Goal: Information Seeking & Learning: Learn about a topic

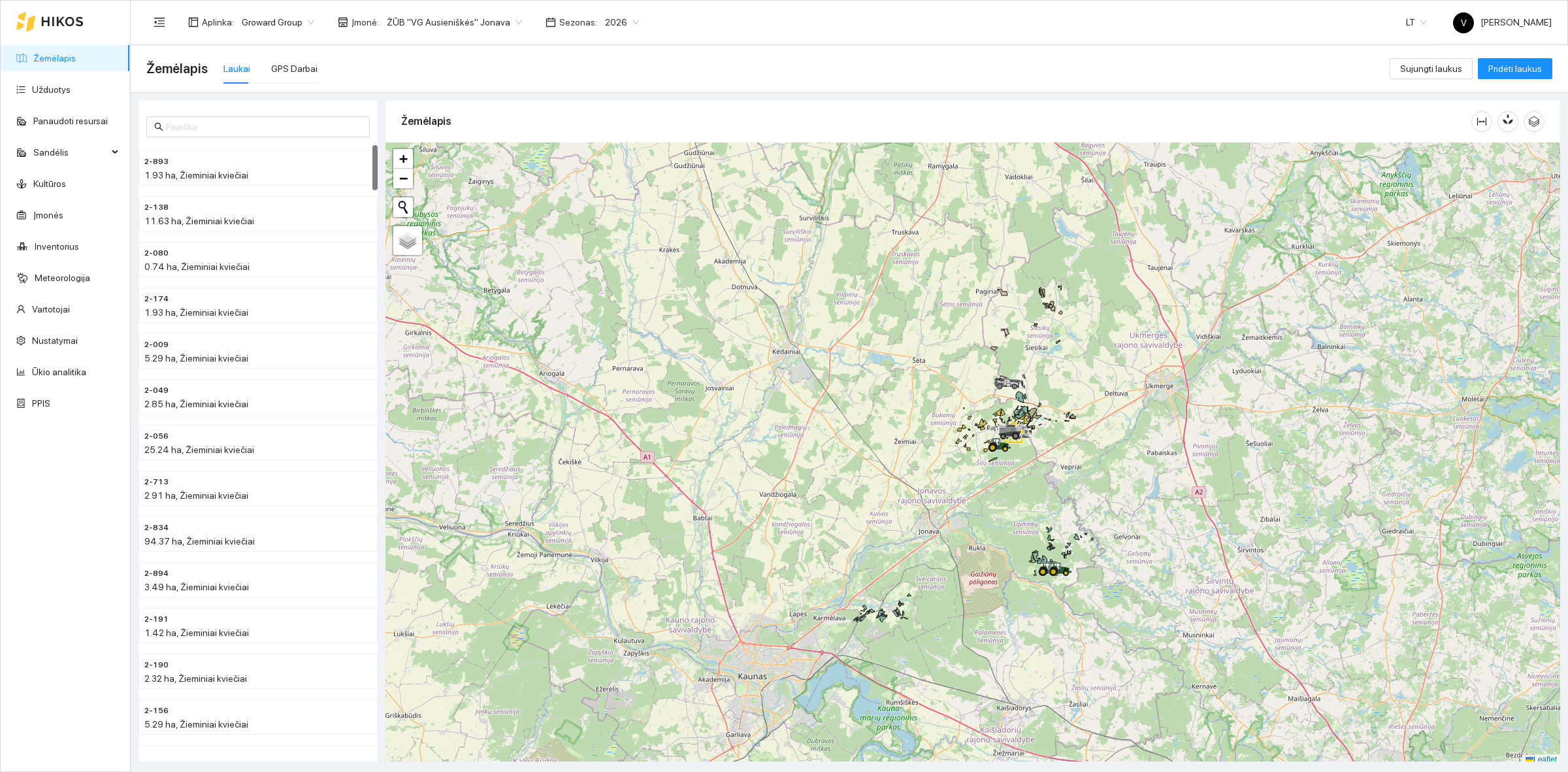
click at [481, 20] on span "ŽŪB "VG Ausieniškės" Jonava" at bounding box center [454, 22] width 135 height 20
click at [469, 89] on div "ŽŪB "VG Ausieniškės " Vievis" at bounding box center [448, 88] width 134 height 14
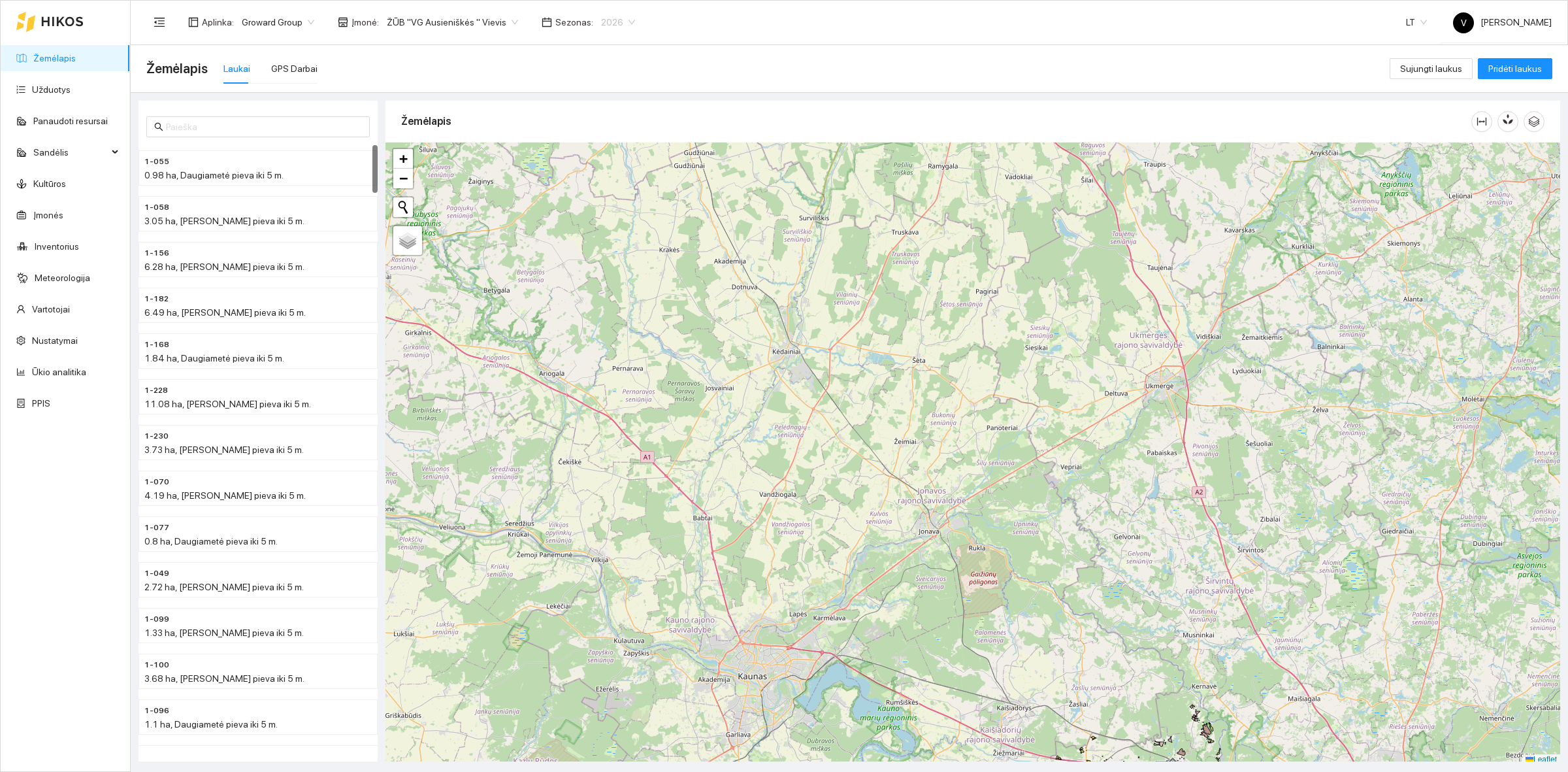
click at [601, 17] on span "2026" at bounding box center [618, 22] width 34 height 20
click at [75, 150] on span "Sandėlis" at bounding box center [70, 152] width 75 height 26
click at [59, 369] on link "Resursų paskirstymas" at bounding box center [76, 372] width 88 height 11
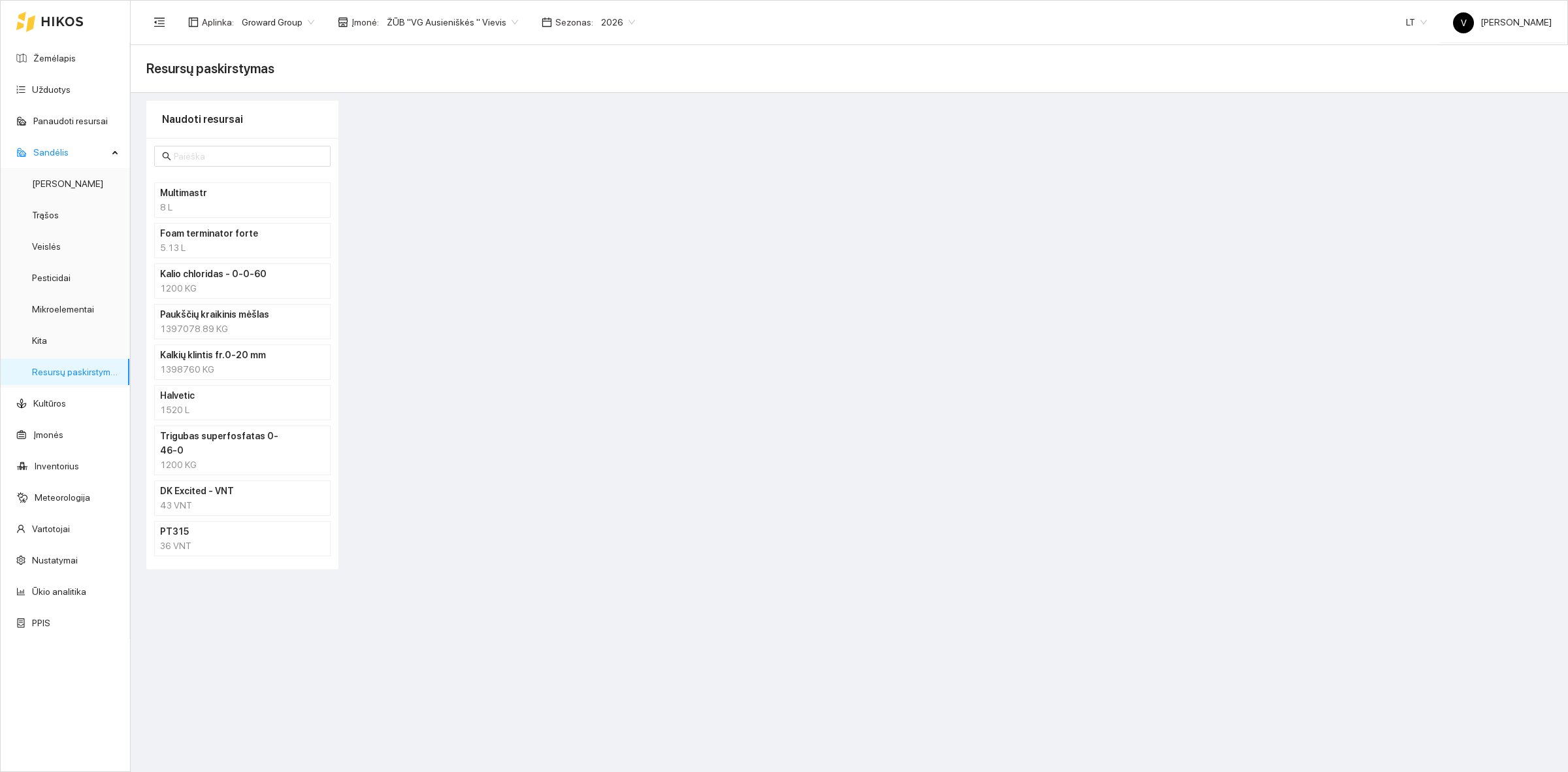
click at [188, 406] on div "1520 L" at bounding box center [243, 409] width 165 height 14
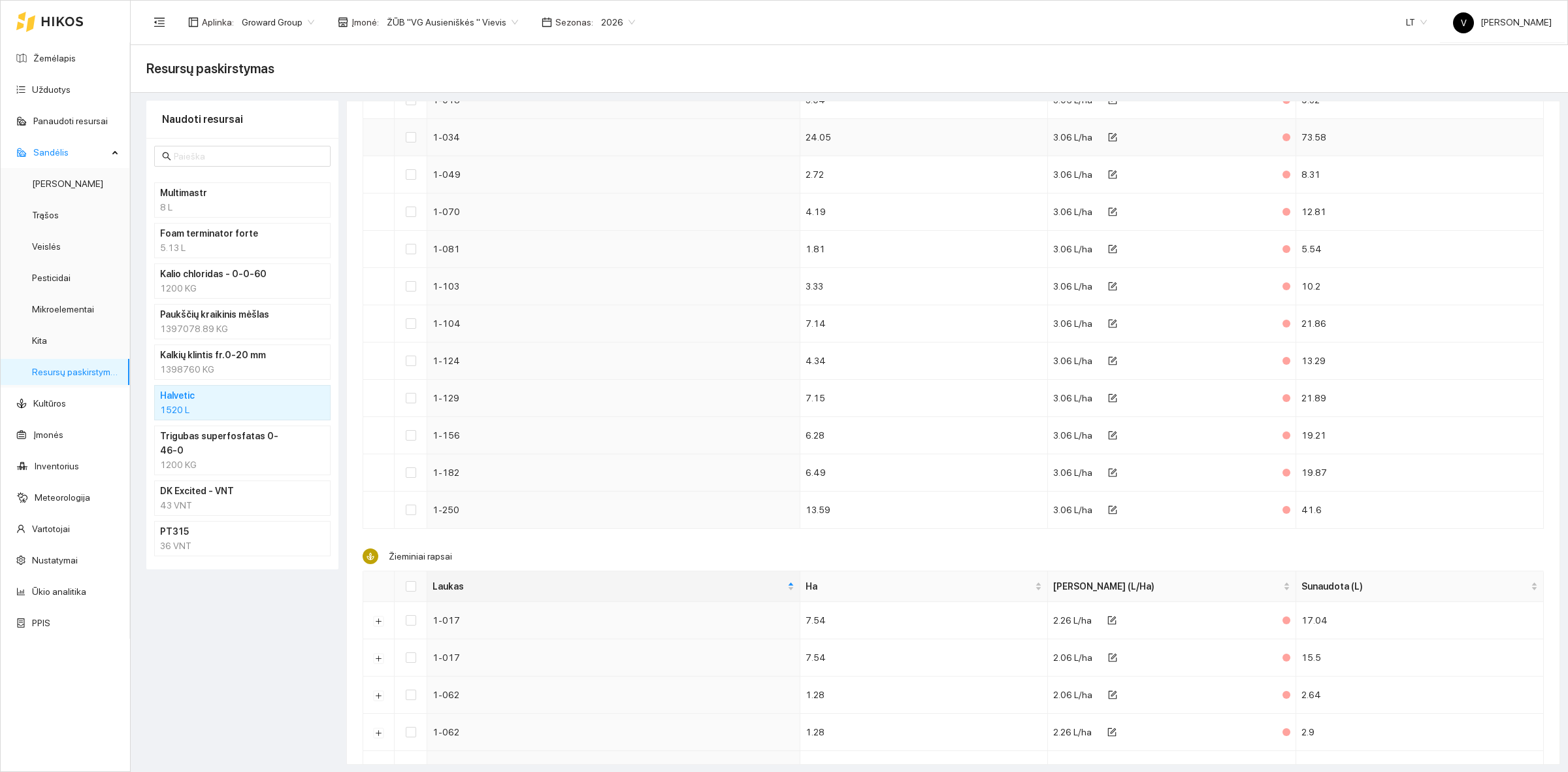
scroll to position [653, 0]
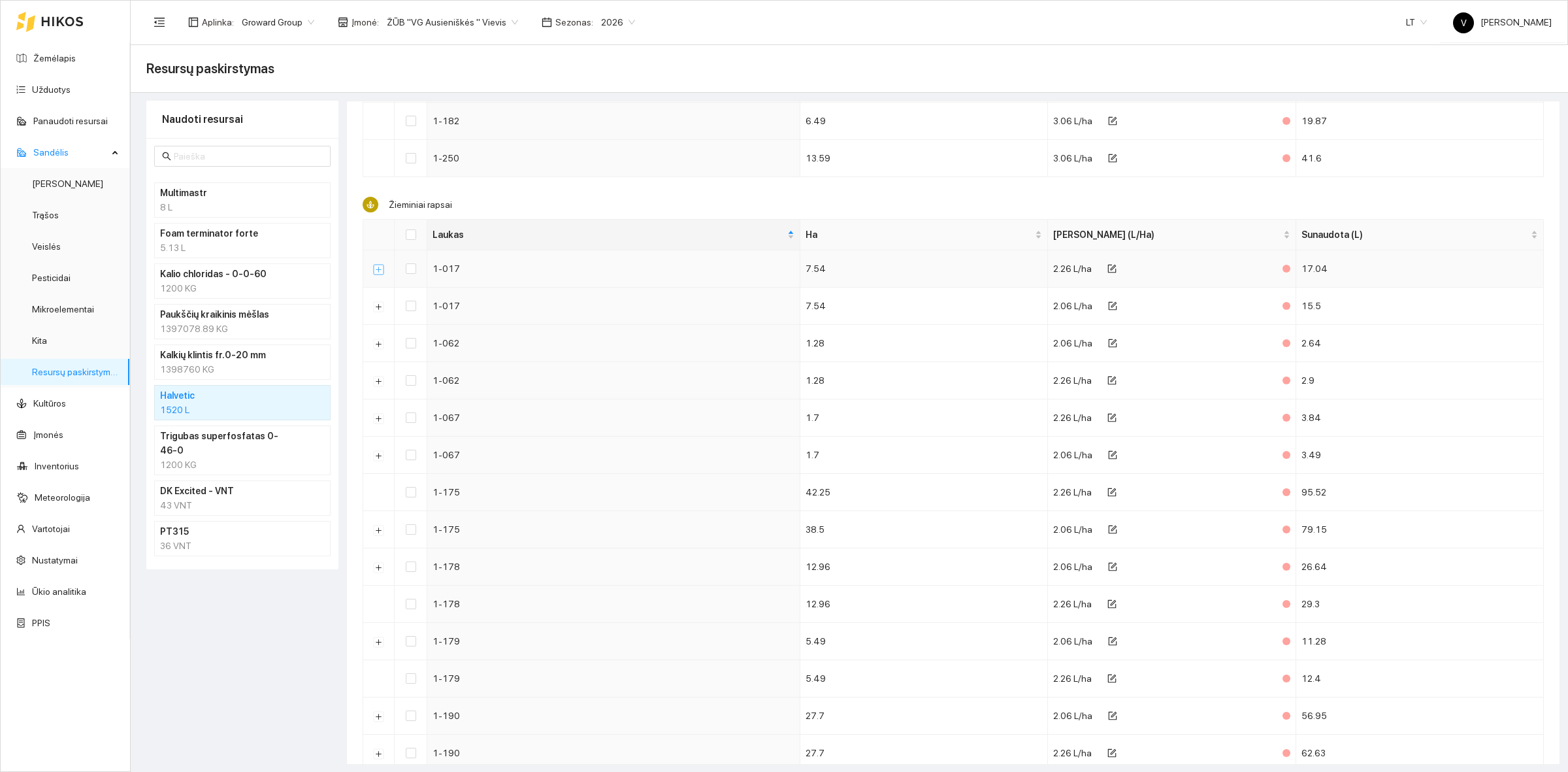
click at [380, 274] on button "Išskleisti" at bounding box center [379, 269] width 11 height 11
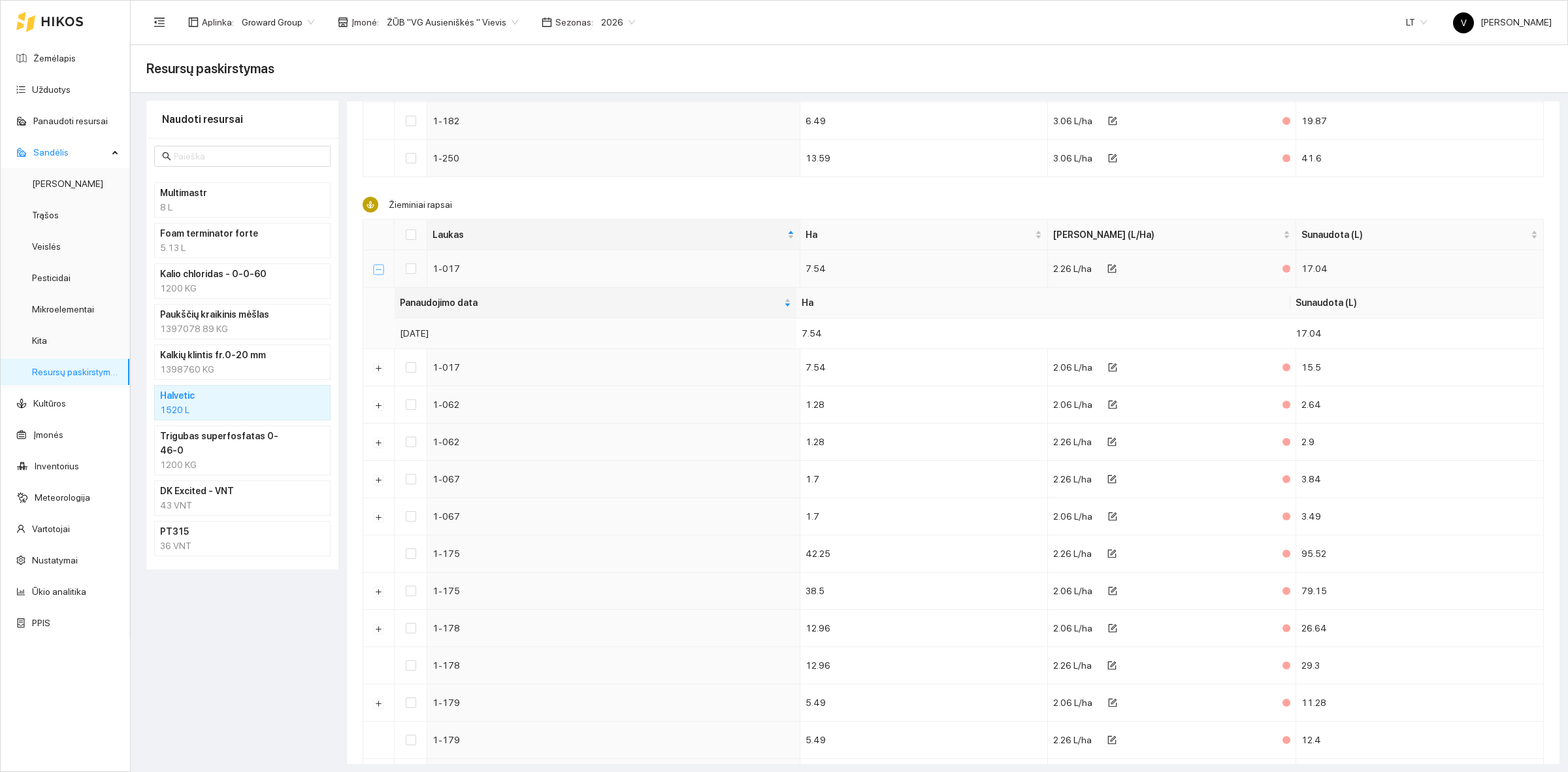
click at [380, 274] on button "Suskleisti" at bounding box center [379, 269] width 11 height 11
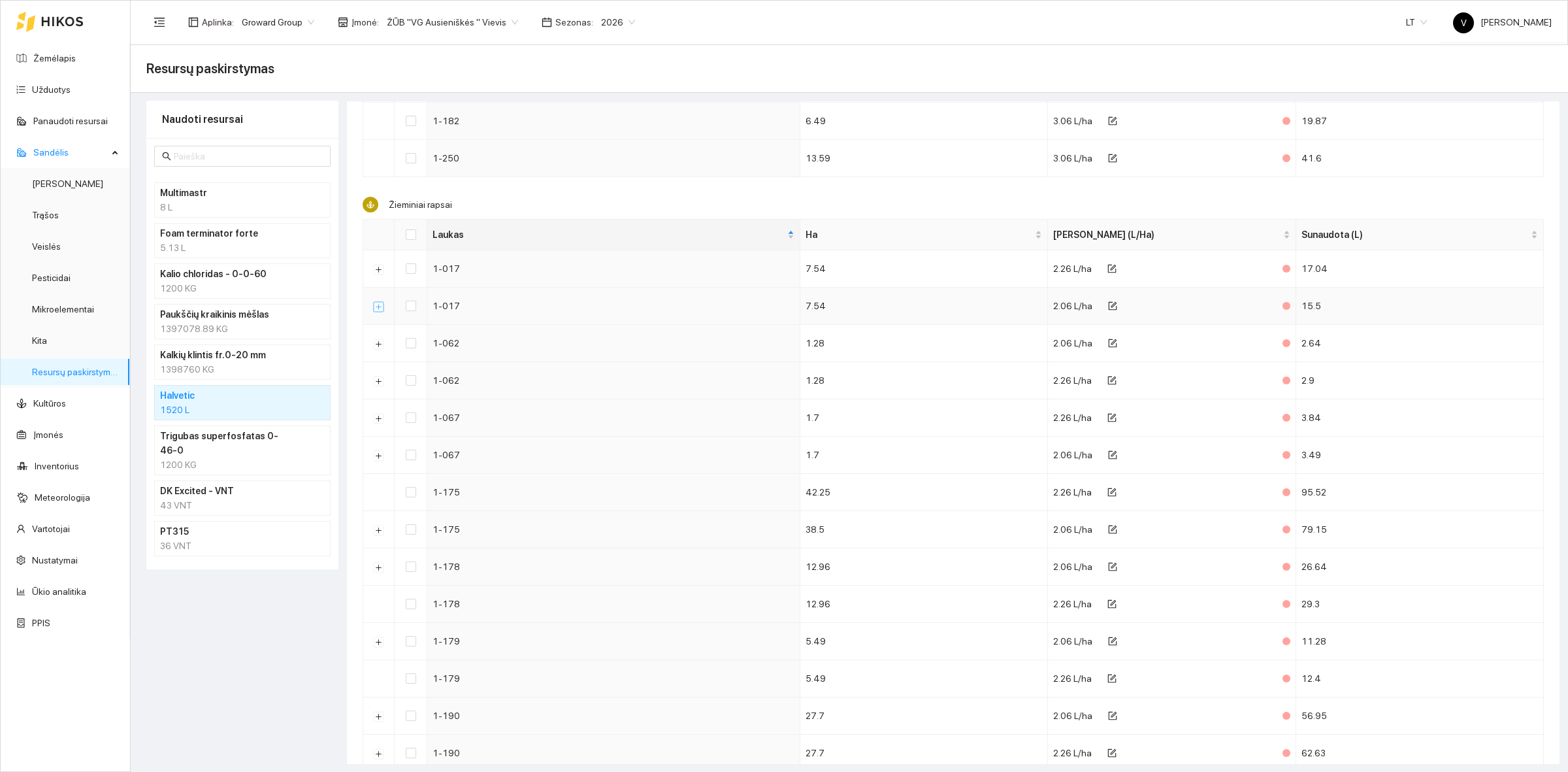
click at [380, 305] on button "Išskleisti" at bounding box center [379, 306] width 11 height 11
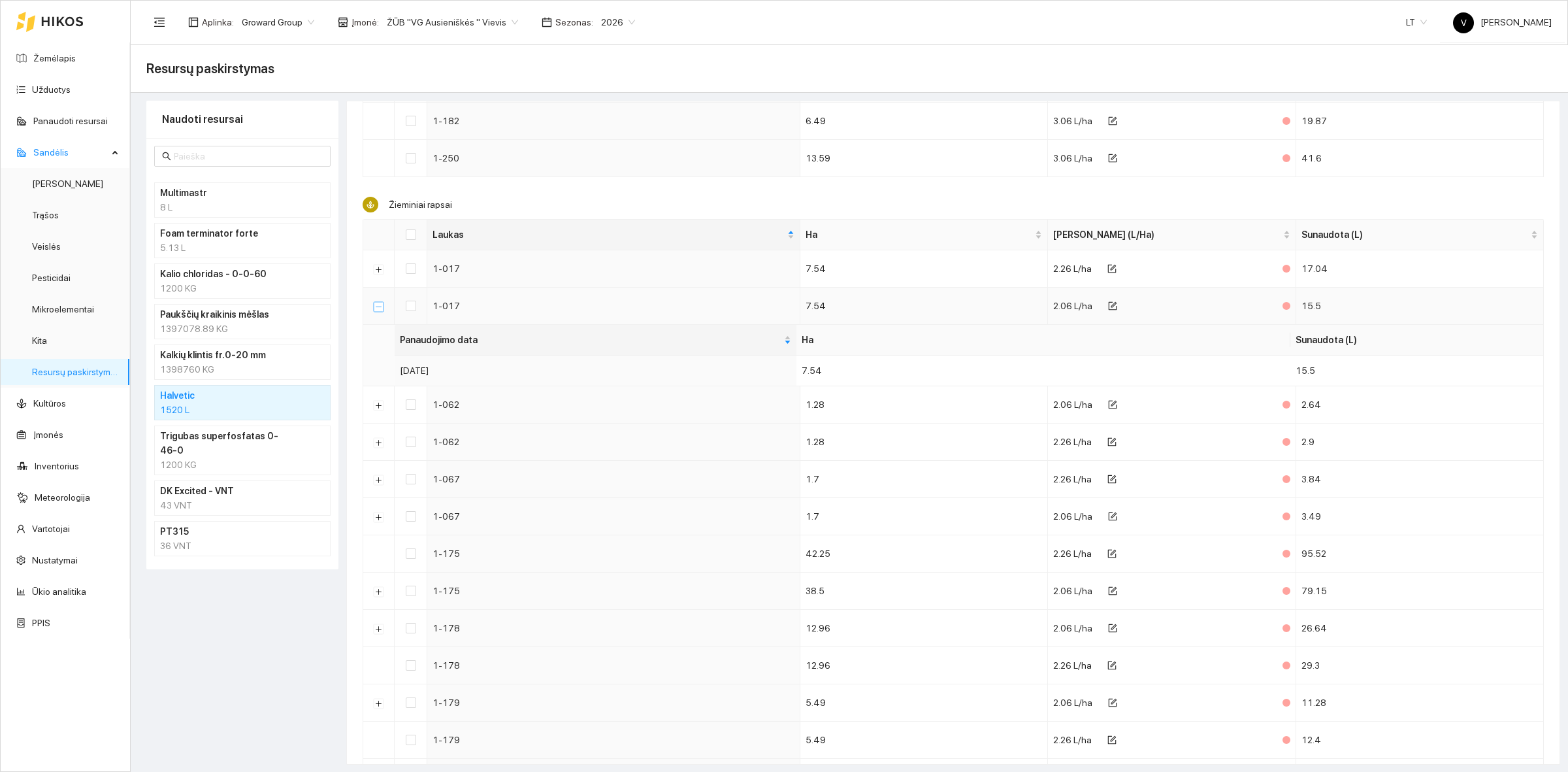
click at [380, 307] on button "Suskleisti" at bounding box center [379, 306] width 11 height 11
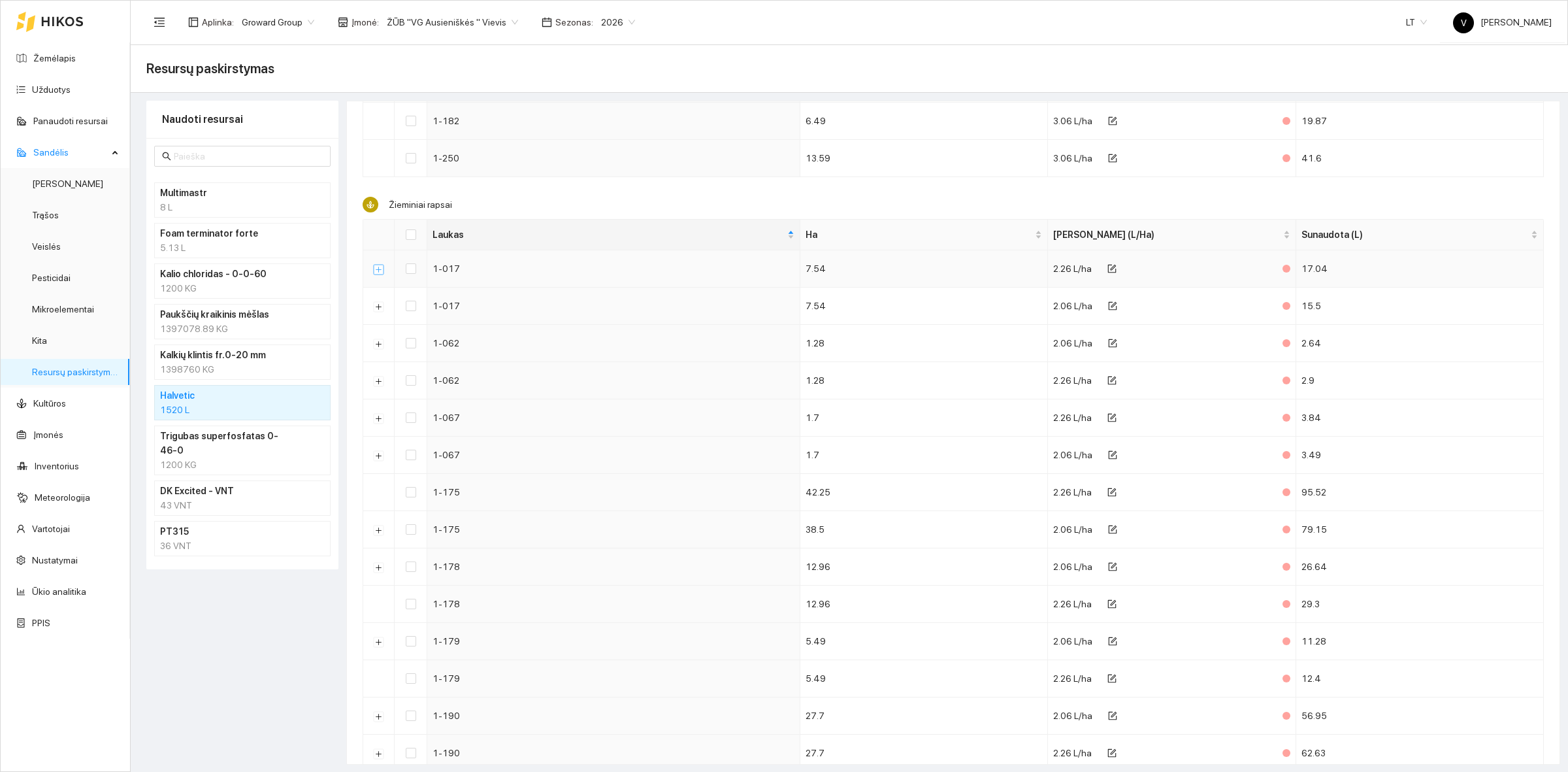
click at [377, 273] on button "Išskleisti" at bounding box center [379, 269] width 11 height 11
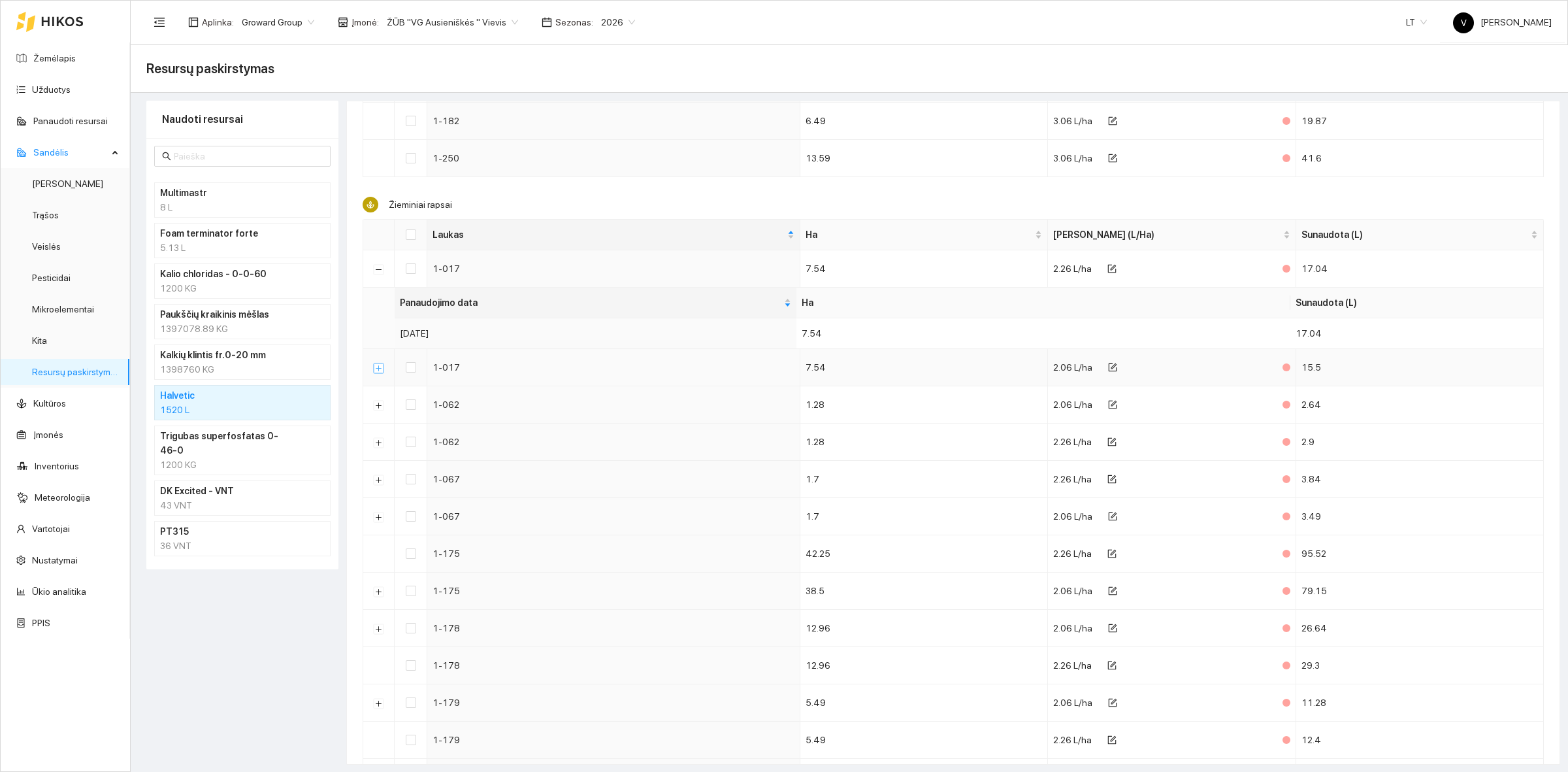
click at [377, 373] on button "Išskleisti" at bounding box center [379, 368] width 11 height 11
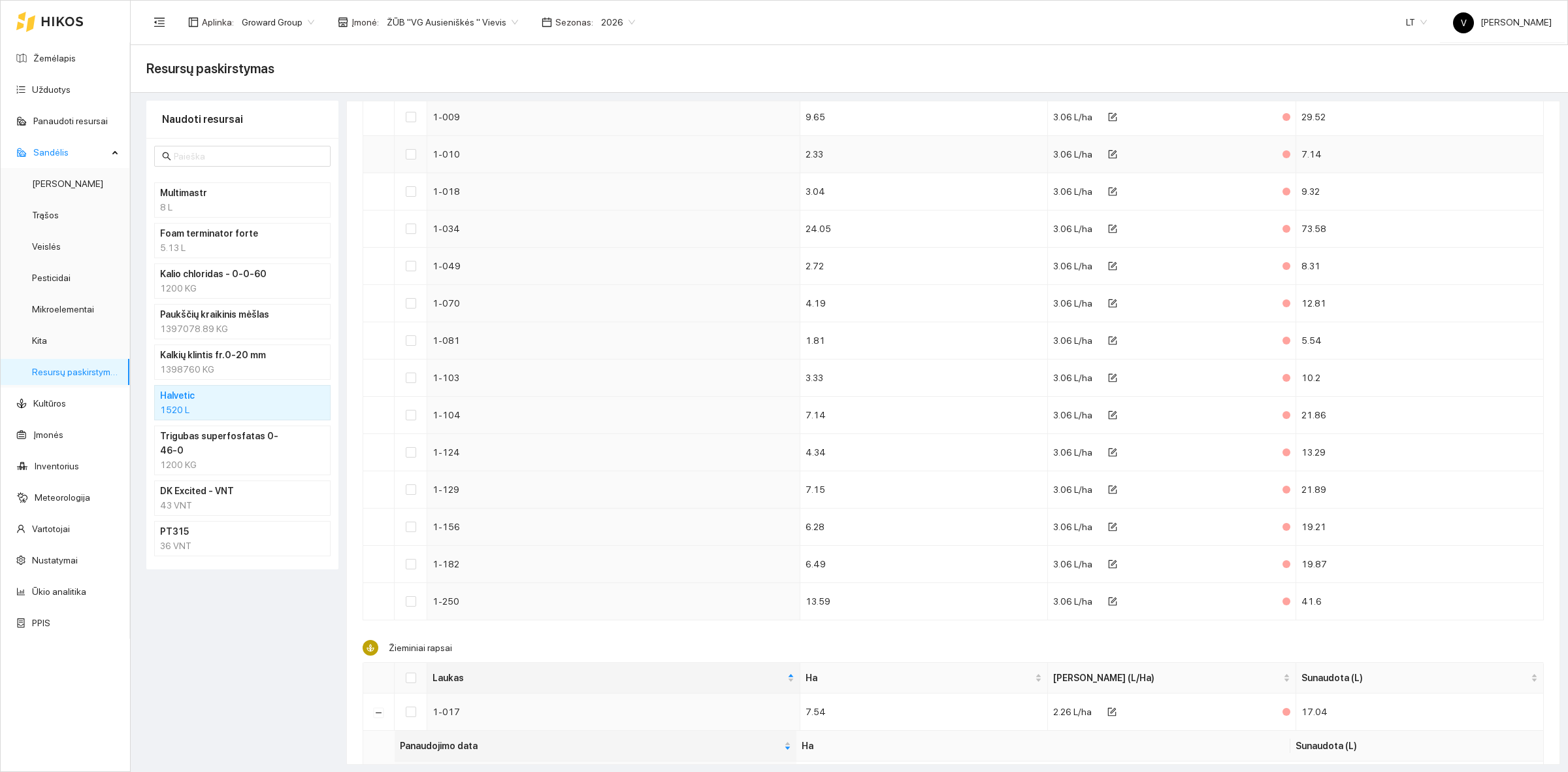
scroll to position [0, 0]
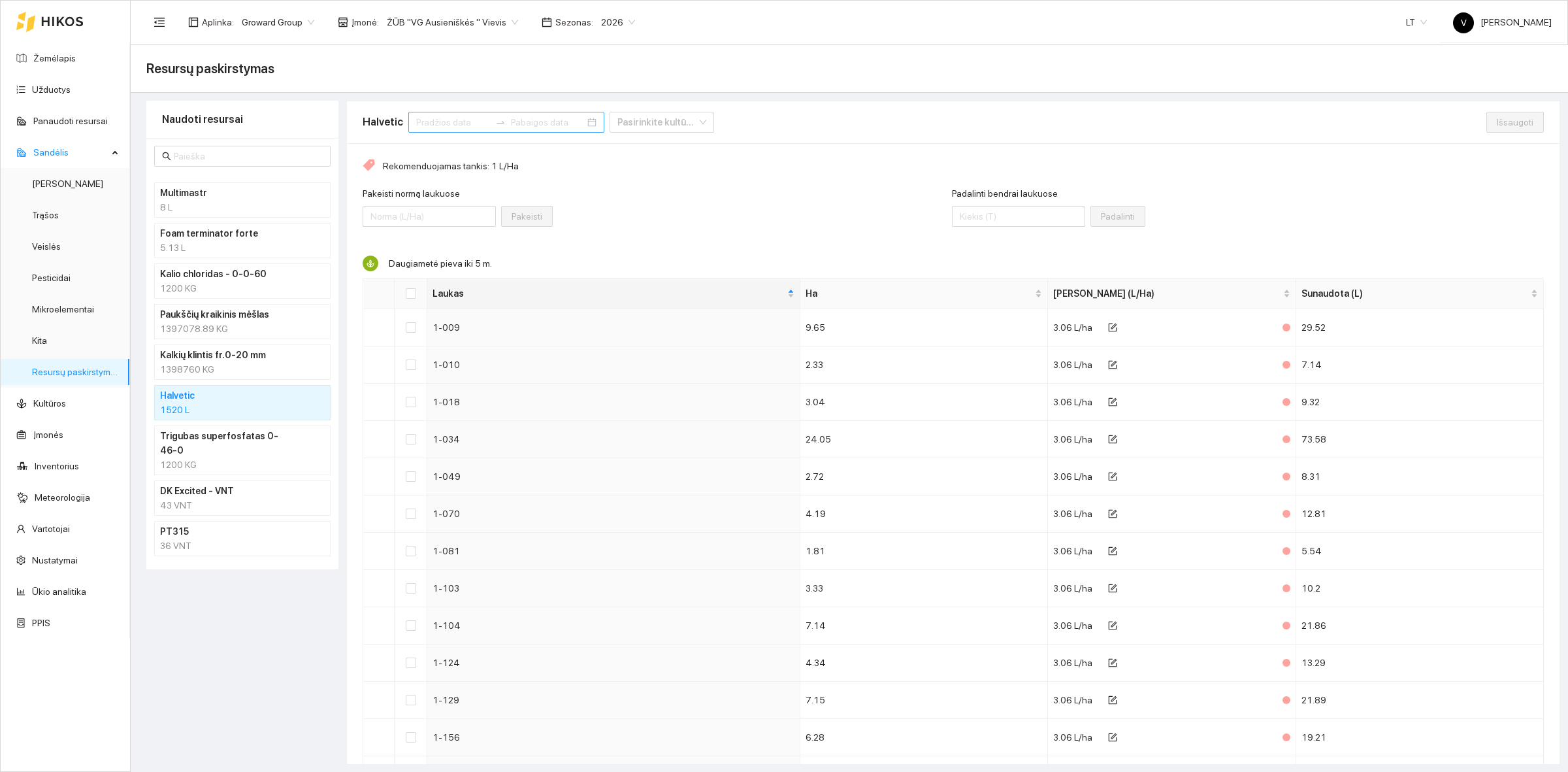
click at [438, 122] on input at bounding box center [454, 122] width 74 height 14
type input "2025-09-03"
type input "2025-09-04"
click at [429, 152] on span "button" at bounding box center [432, 154] width 7 height 7
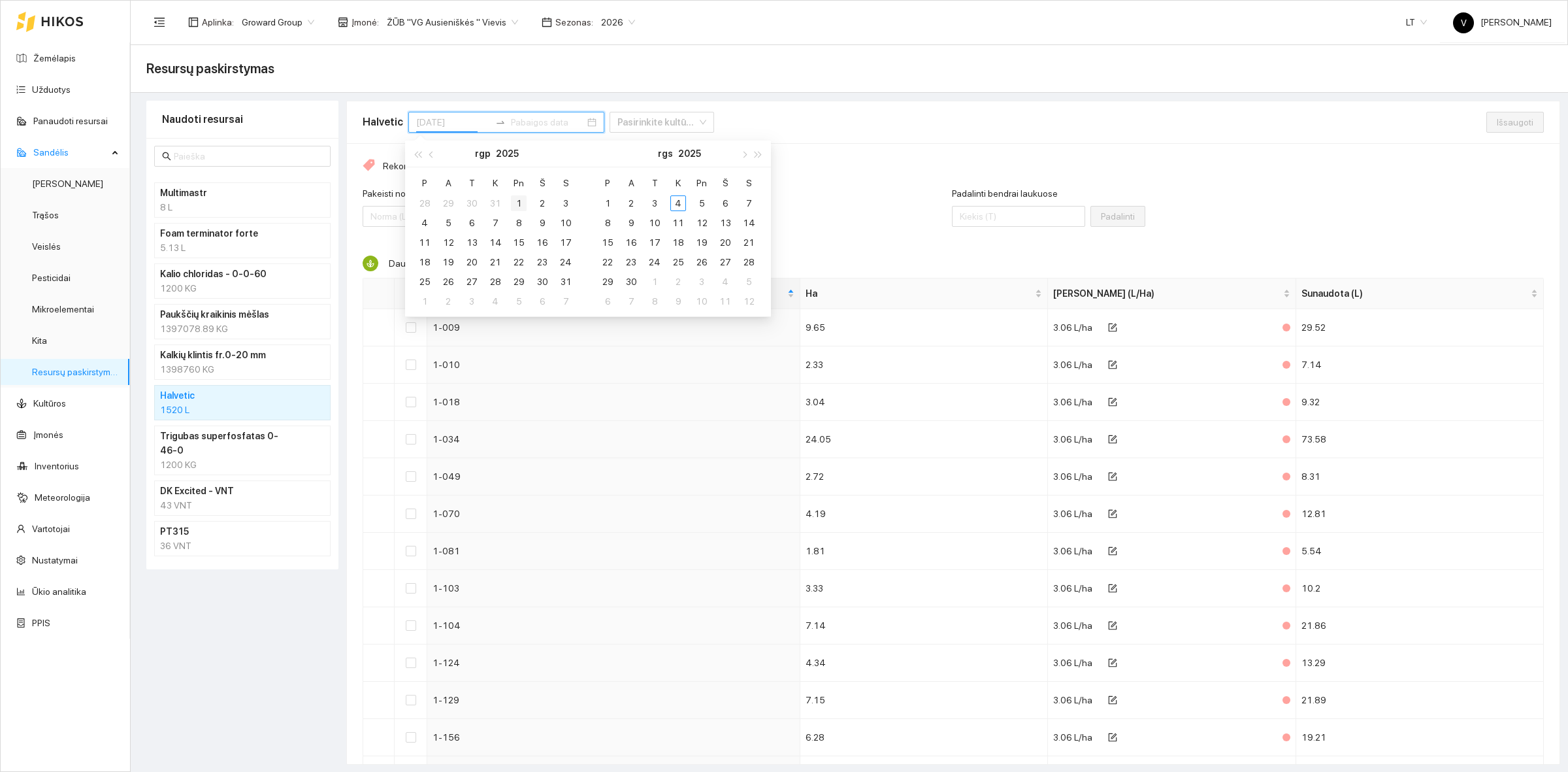
type input "2025-08-01"
click at [515, 200] on div "1" at bounding box center [519, 203] width 16 height 16
type input "2025-08-31"
click at [566, 283] on div "31" at bounding box center [566, 281] width 16 height 16
click at [508, 255] on div "Rekomenduojamas tankis: 1 L/Ha Pakeisti normą laukuose Pakeisti Padalinti bendr…" at bounding box center [953, 763] width 1213 height 1240
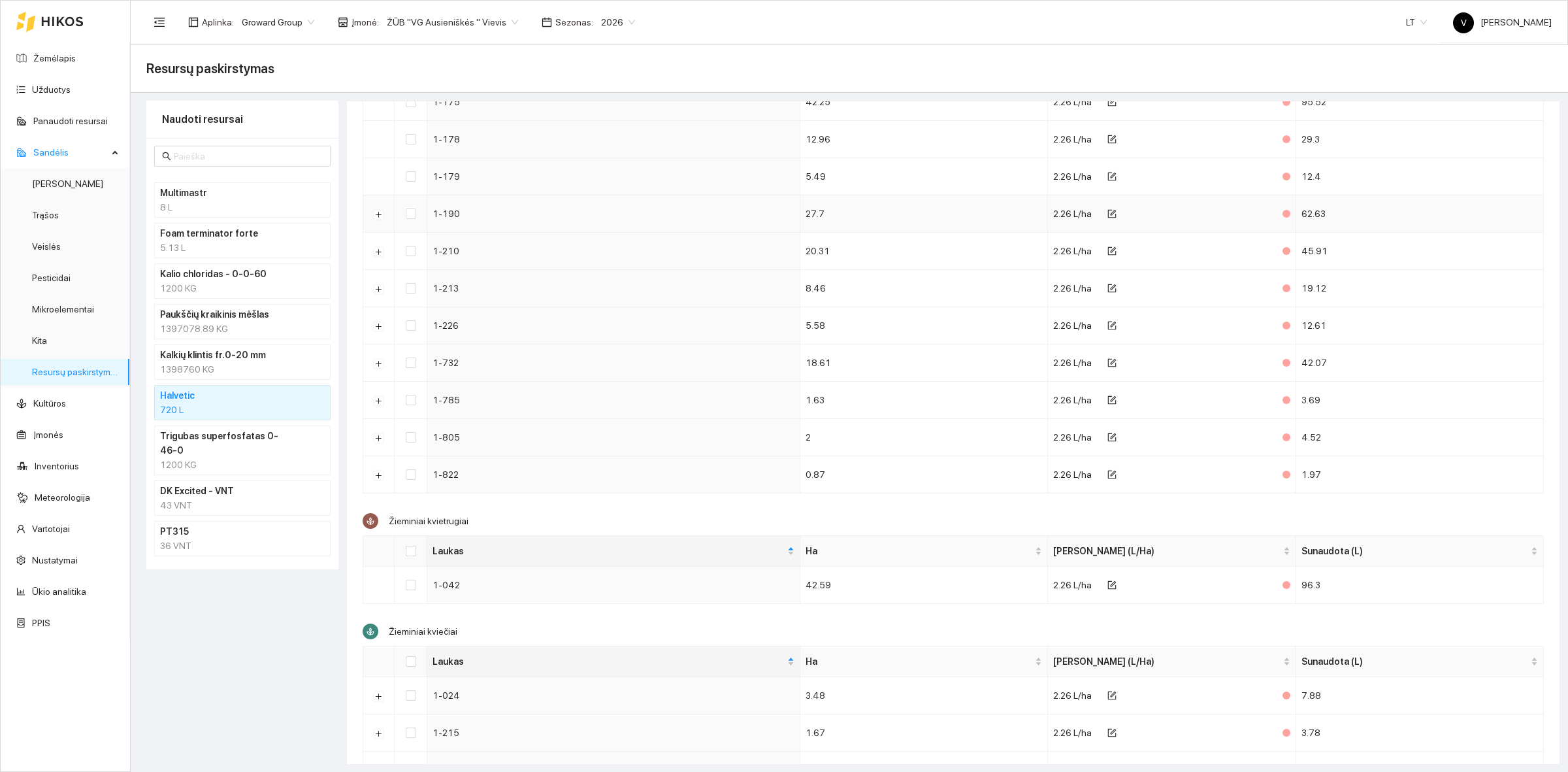
scroll to position [137, 0]
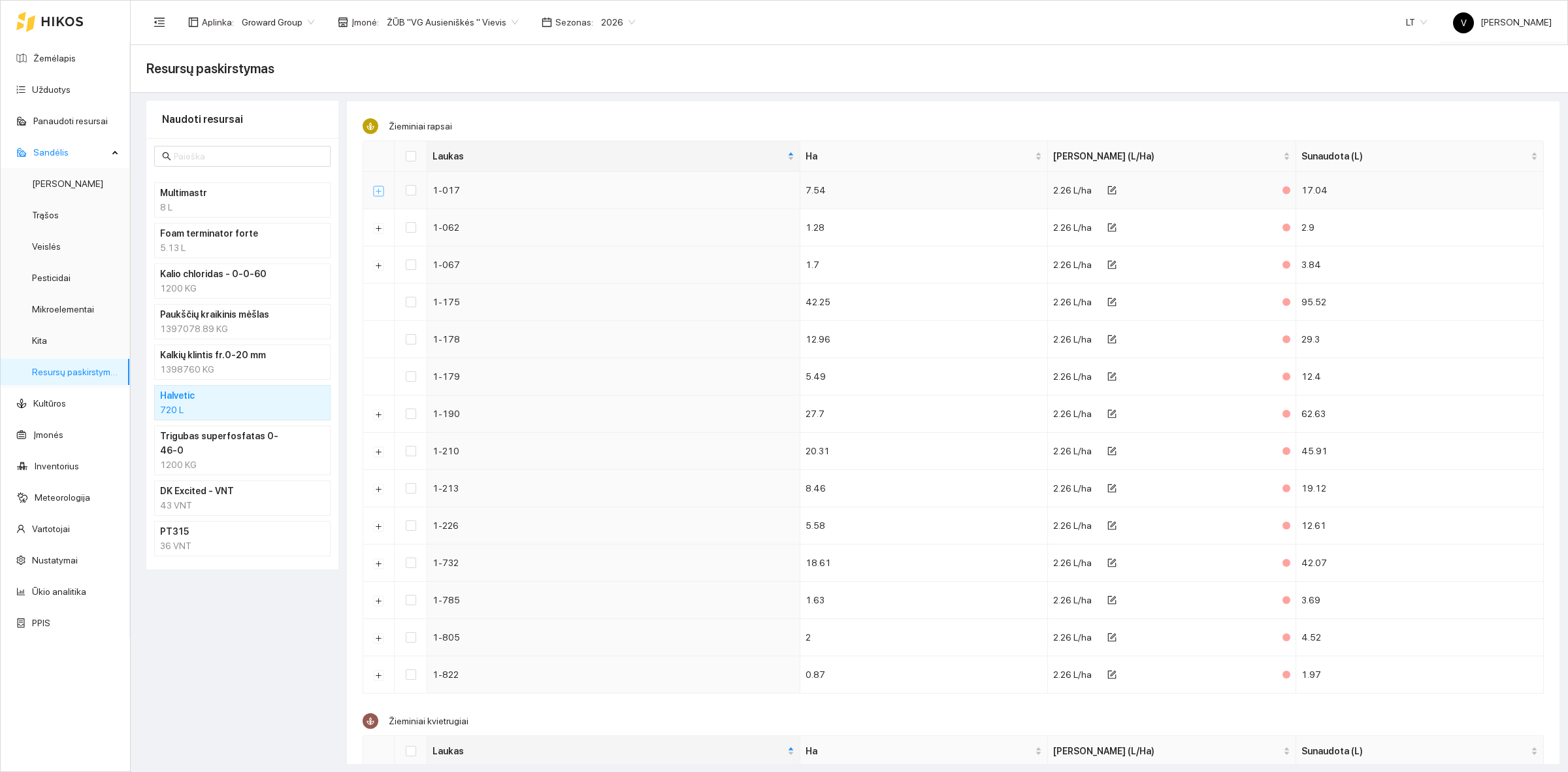
click at [383, 193] on button "Išskleisti" at bounding box center [379, 191] width 11 height 11
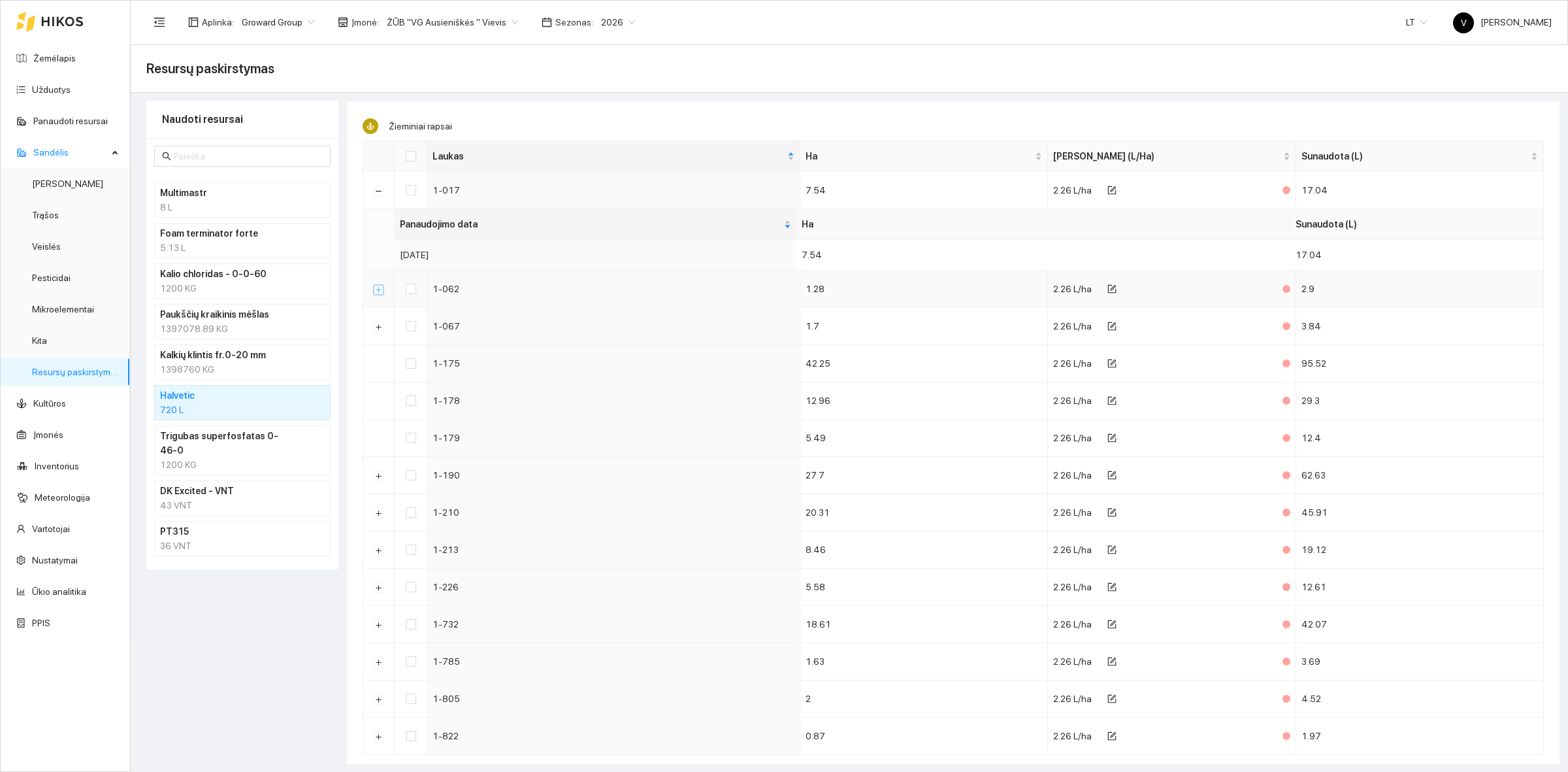
click at [383, 289] on button "Išskleisti" at bounding box center [379, 290] width 11 height 11
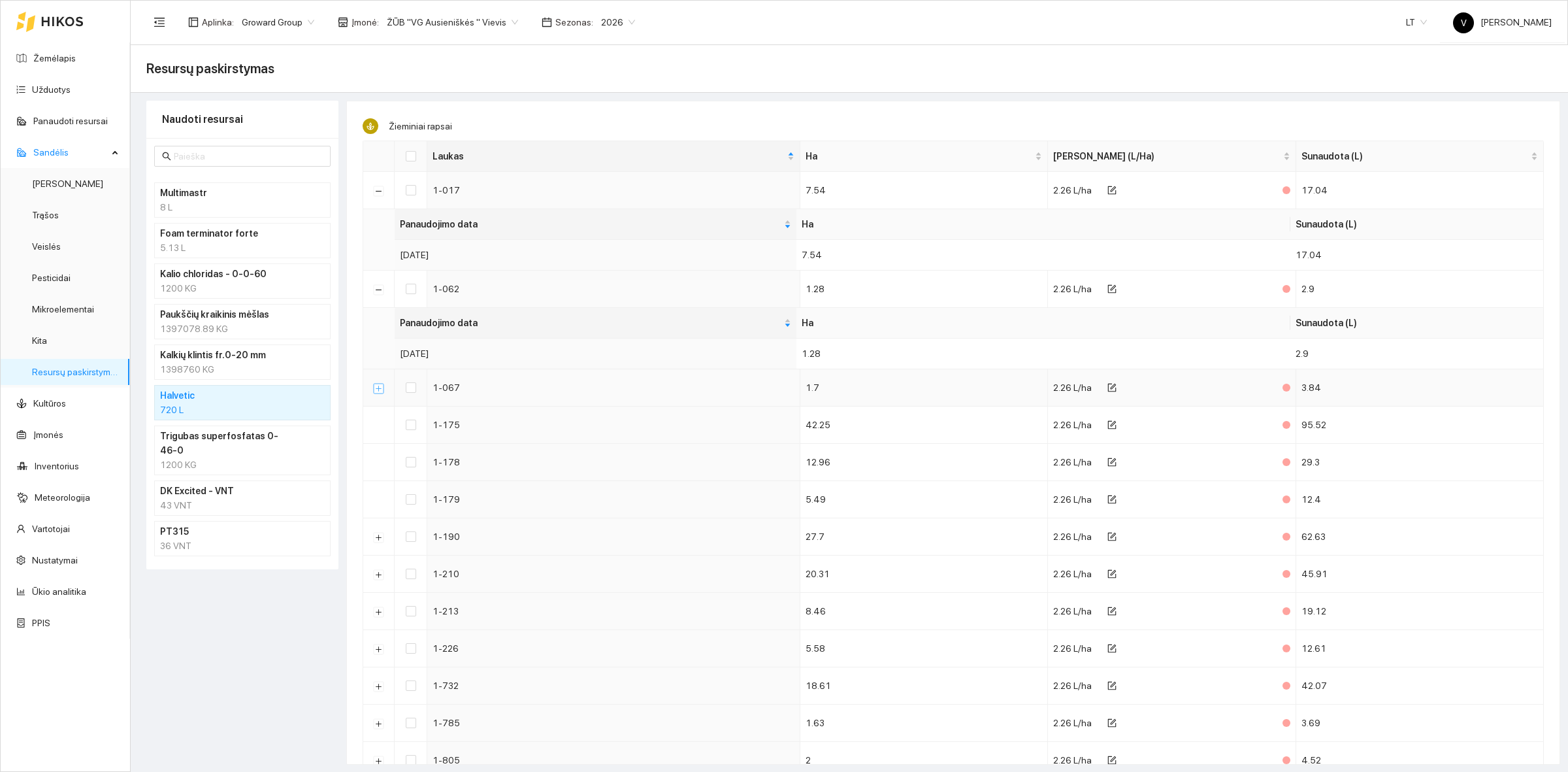
click at [378, 393] on button "Išskleisti" at bounding box center [379, 388] width 11 height 11
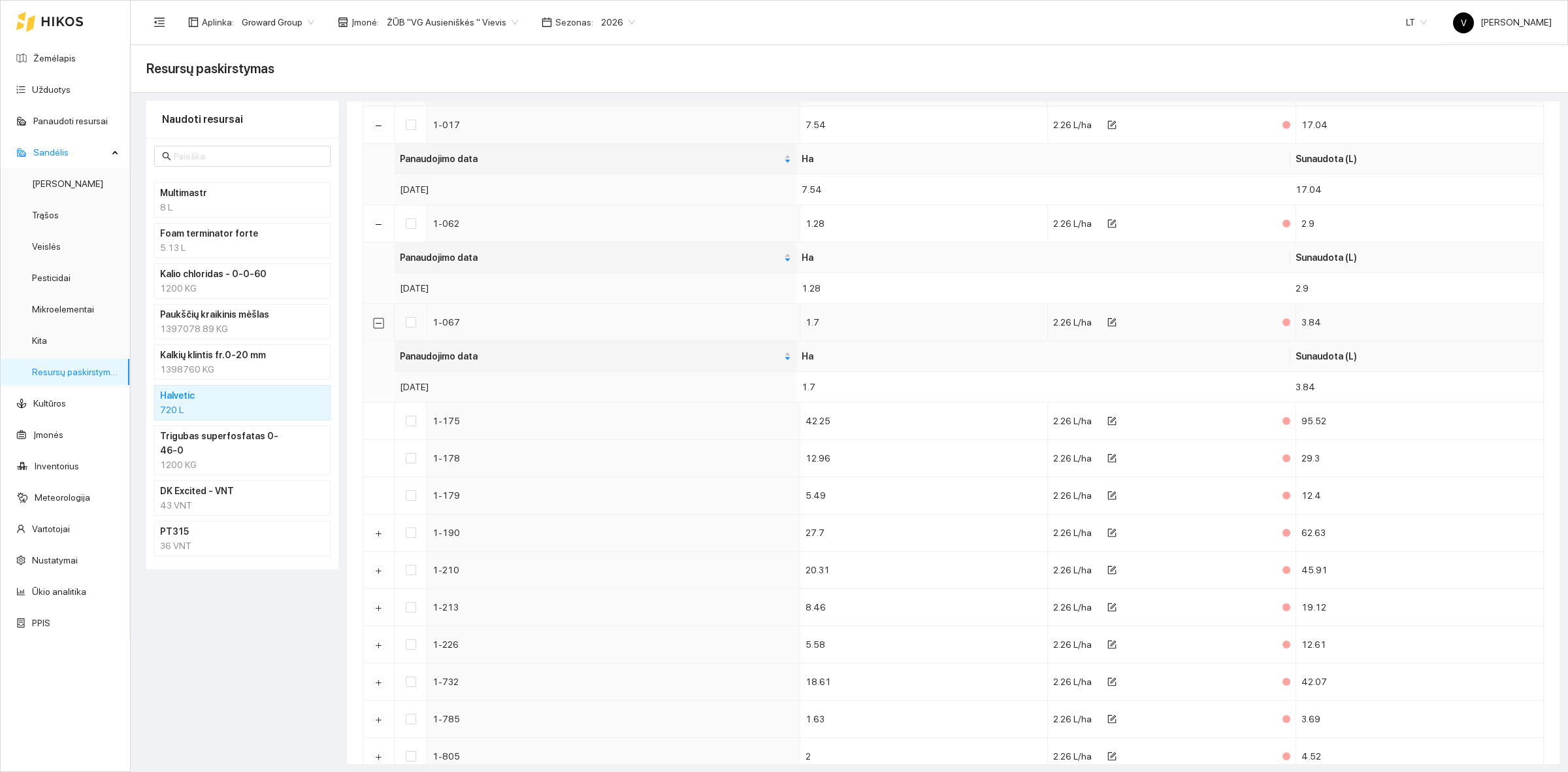
scroll to position [383, 0]
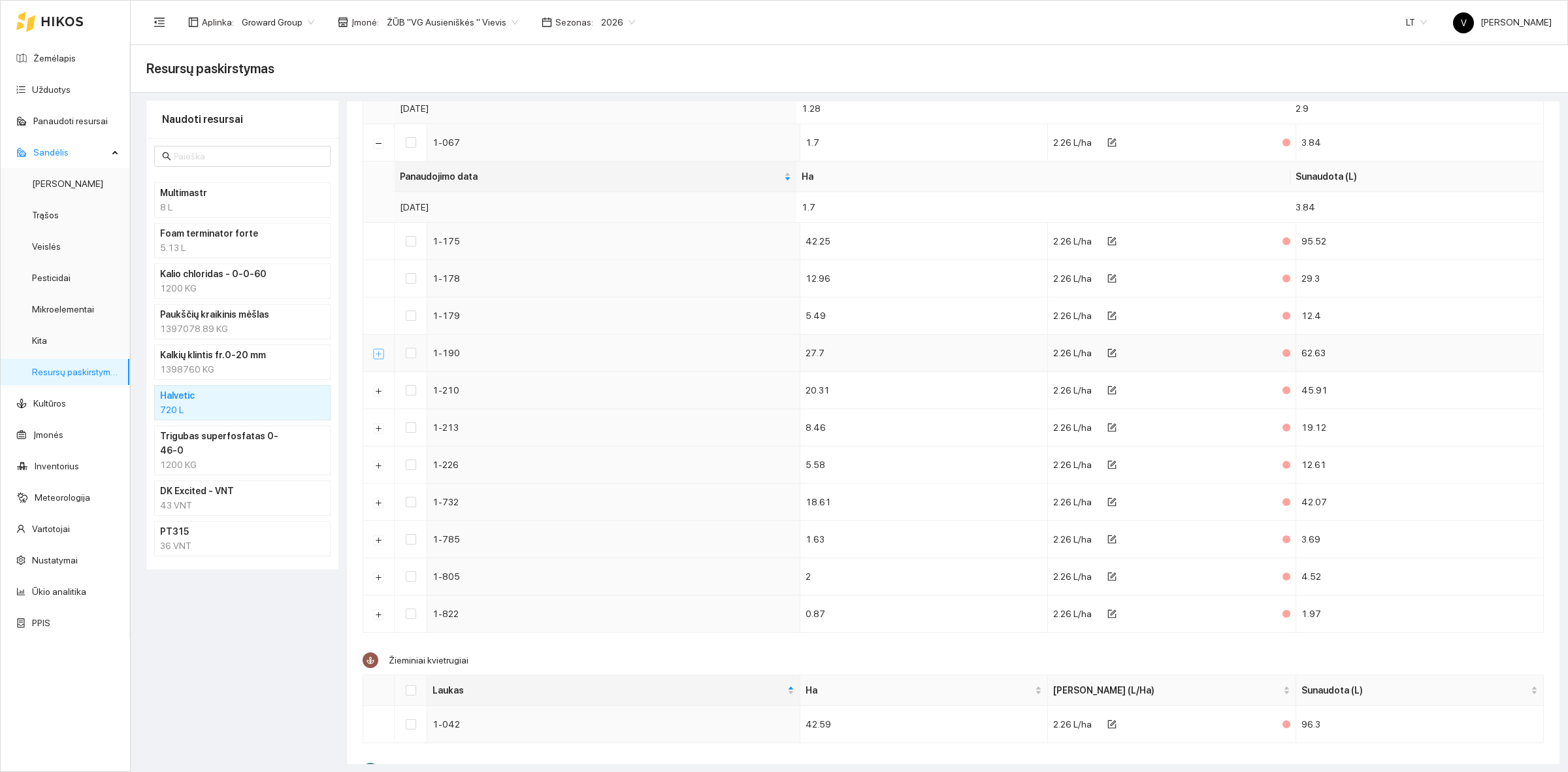
click at [383, 357] on button "Išskleisti" at bounding box center [379, 354] width 11 height 11
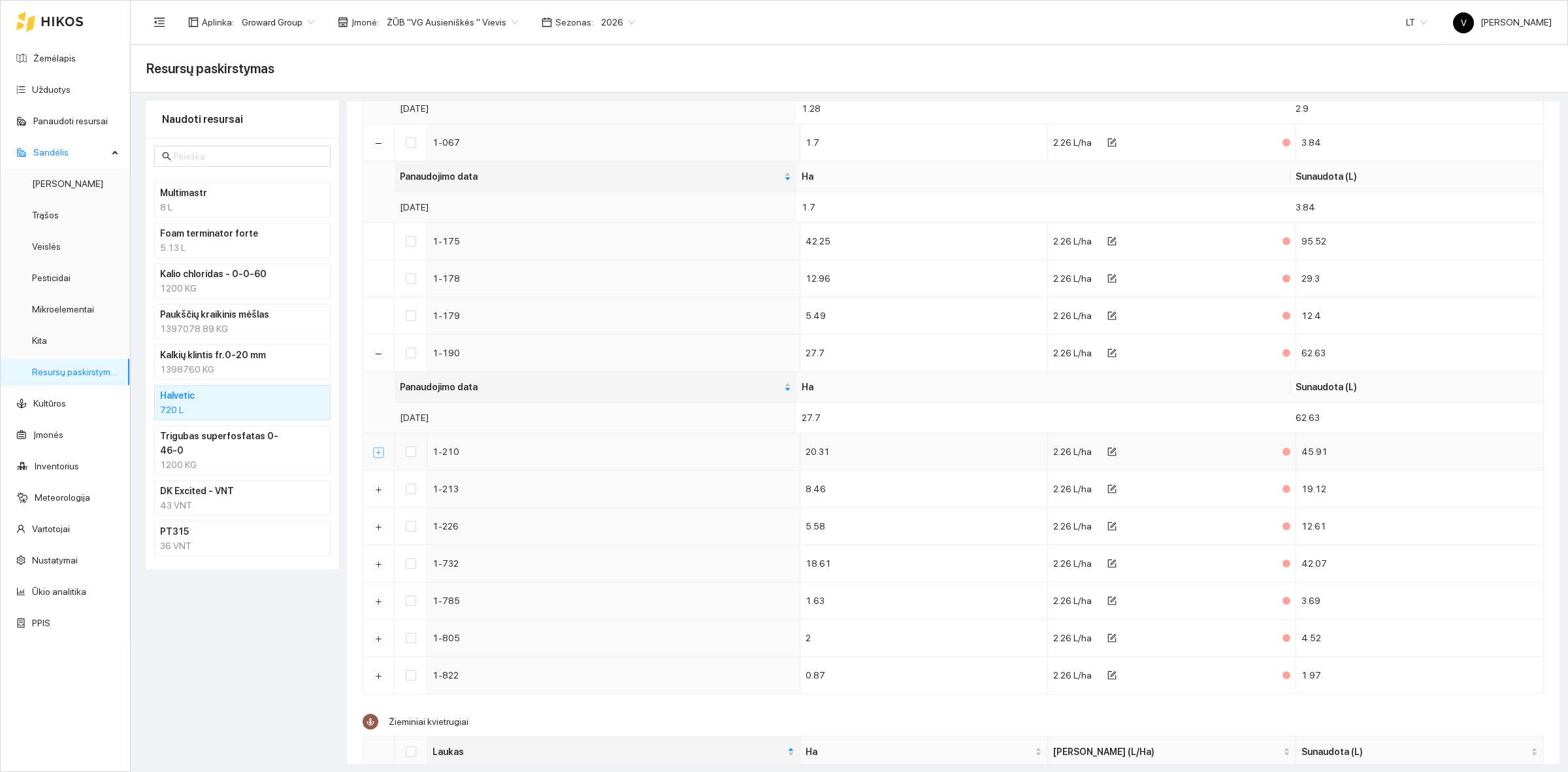
click at [380, 457] on button "Išskleisti" at bounding box center [379, 452] width 11 height 11
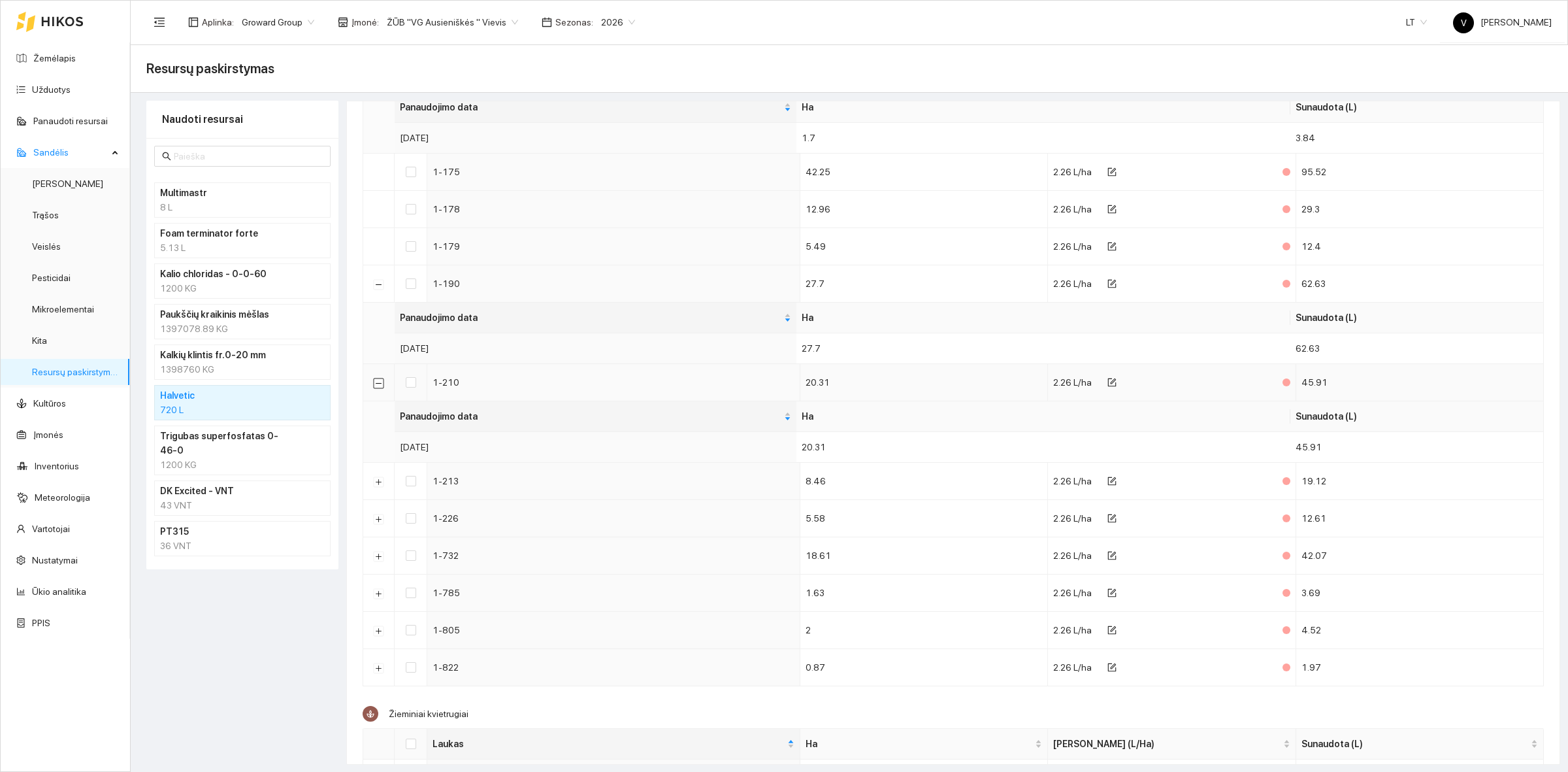
scroll to position [546, 0]
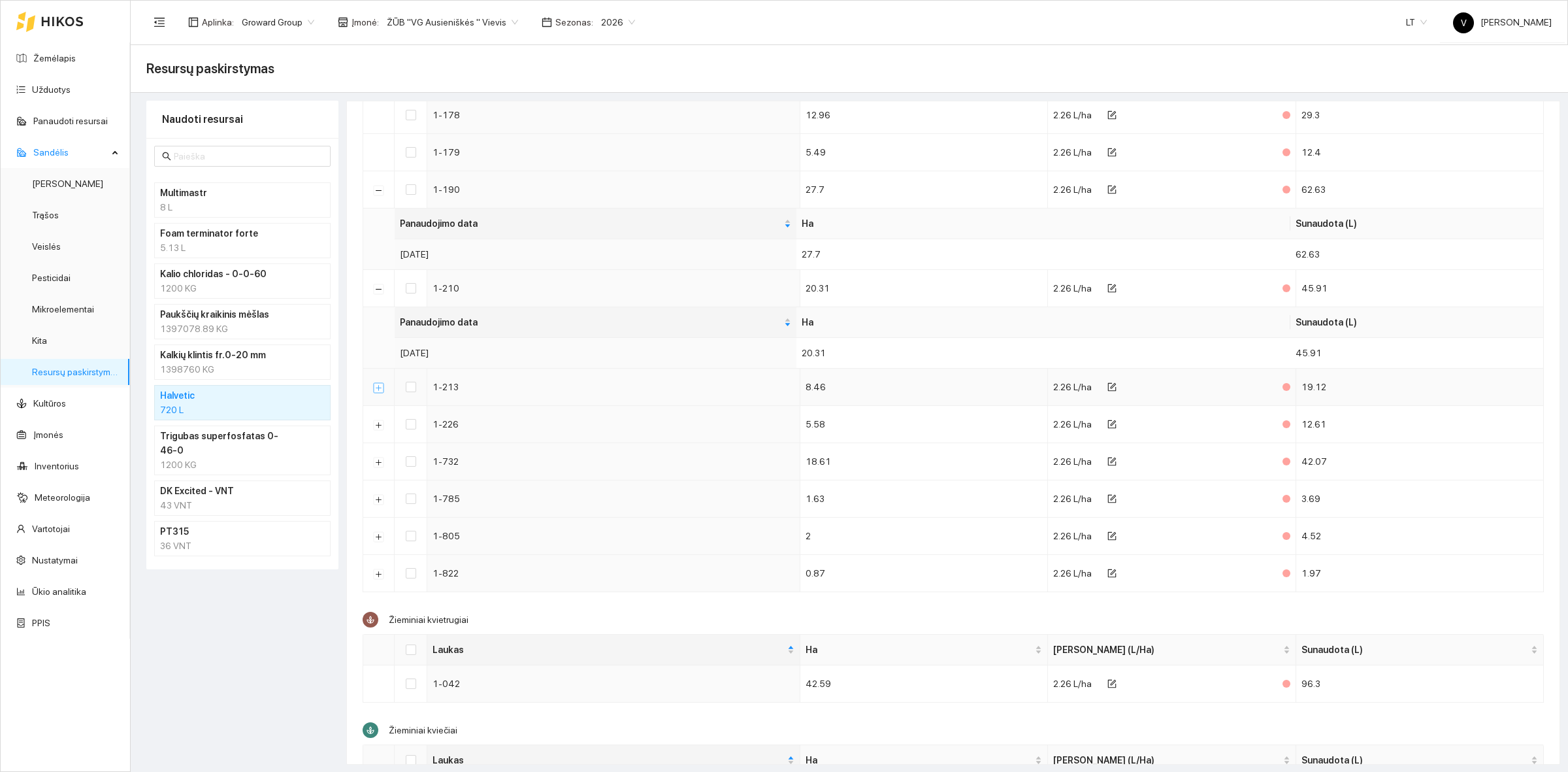
click at [383, 392] on button "Išskleisti" at bounding box center [379, 388] width 11 height 11
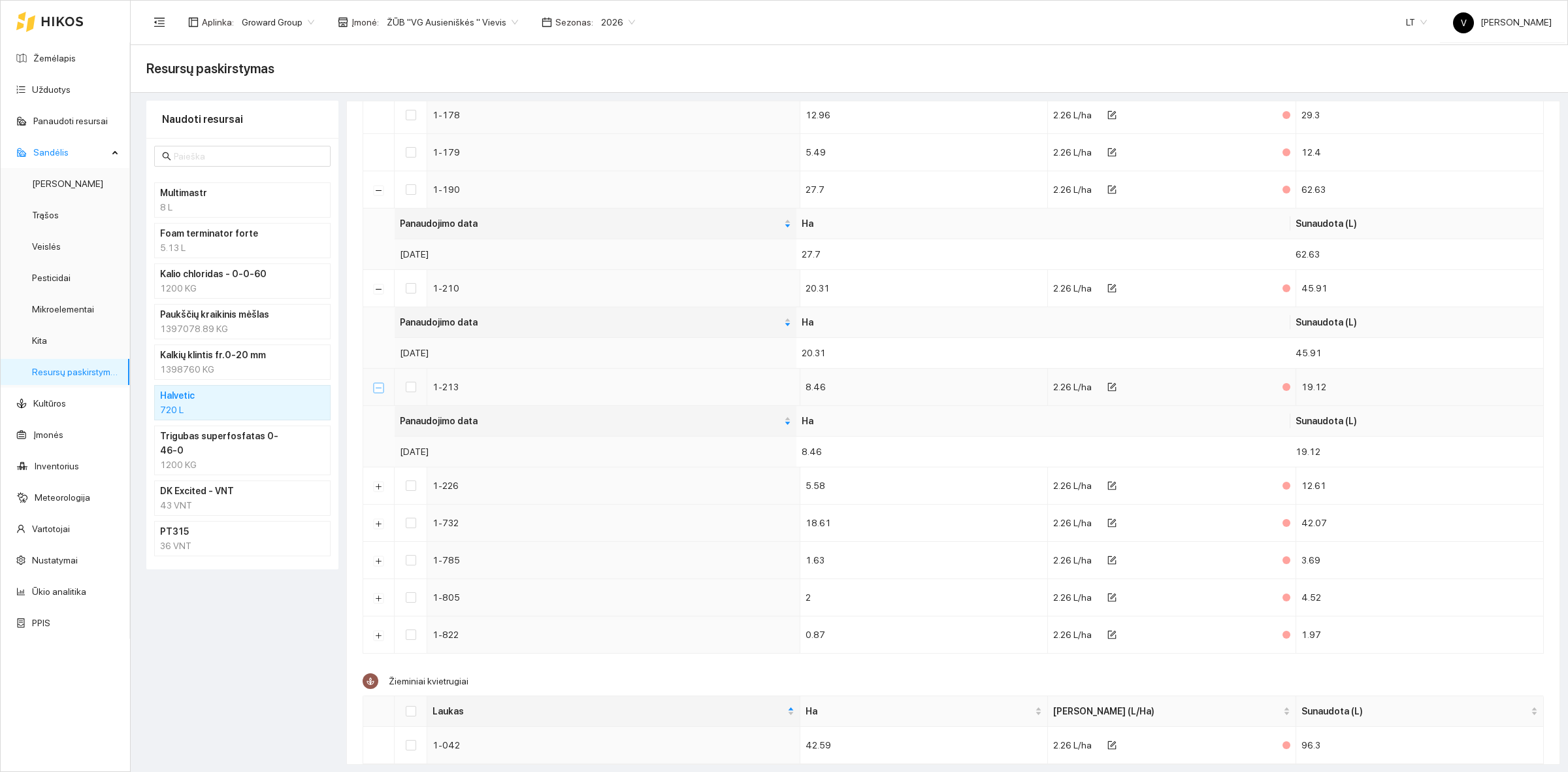
click at [383, 392] on button "Suskleisti" at bounding box center [379, 388] width 11 height 11
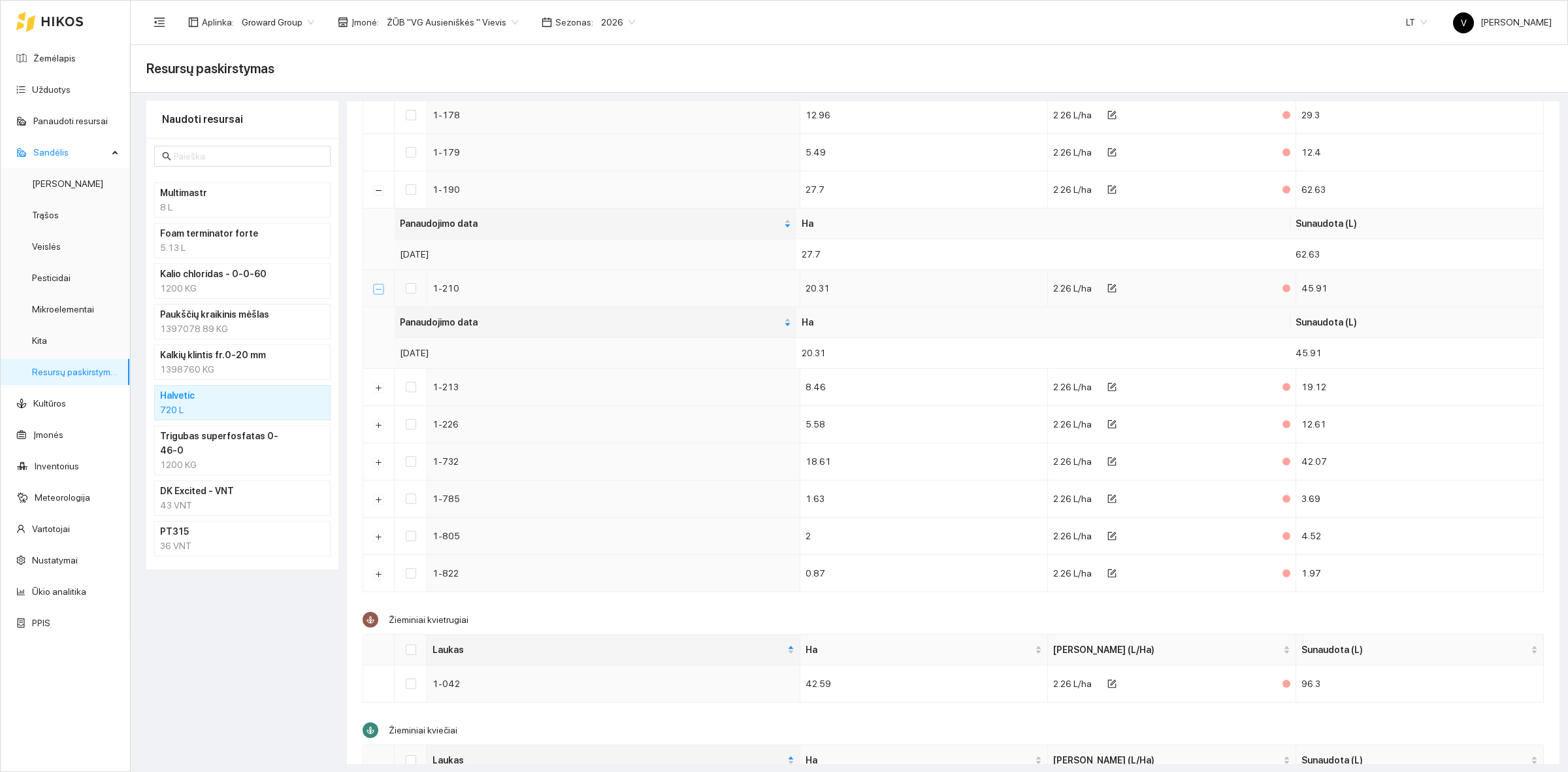
click at [383, 294] on button "Suskleisti" at bounding box center [379, 289] width 11 height 11
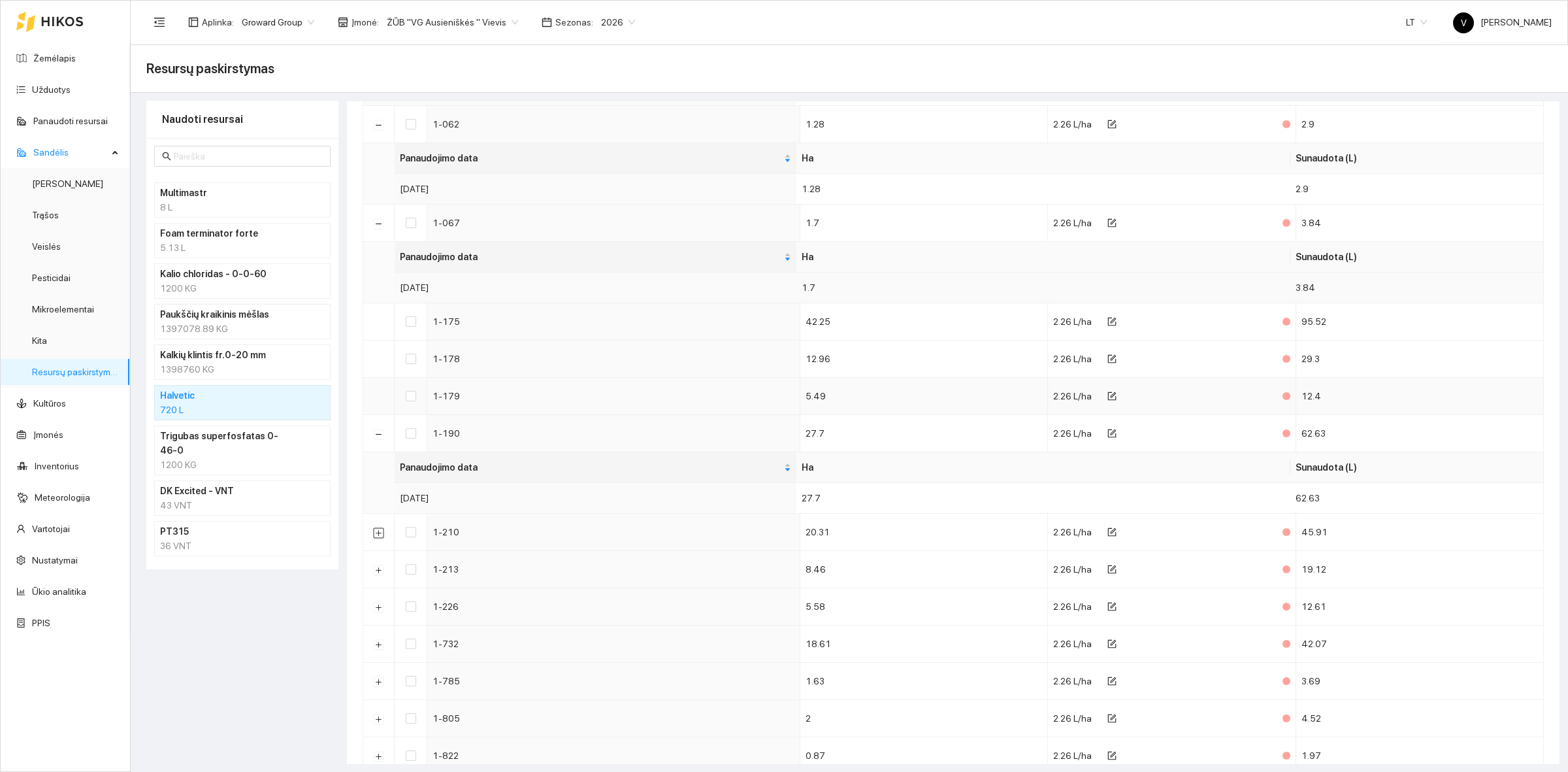
scroll to position [301, 0]
click at [379, 438] on button "Suskleisti" at bounding box center [379, 436] width 11 height 11
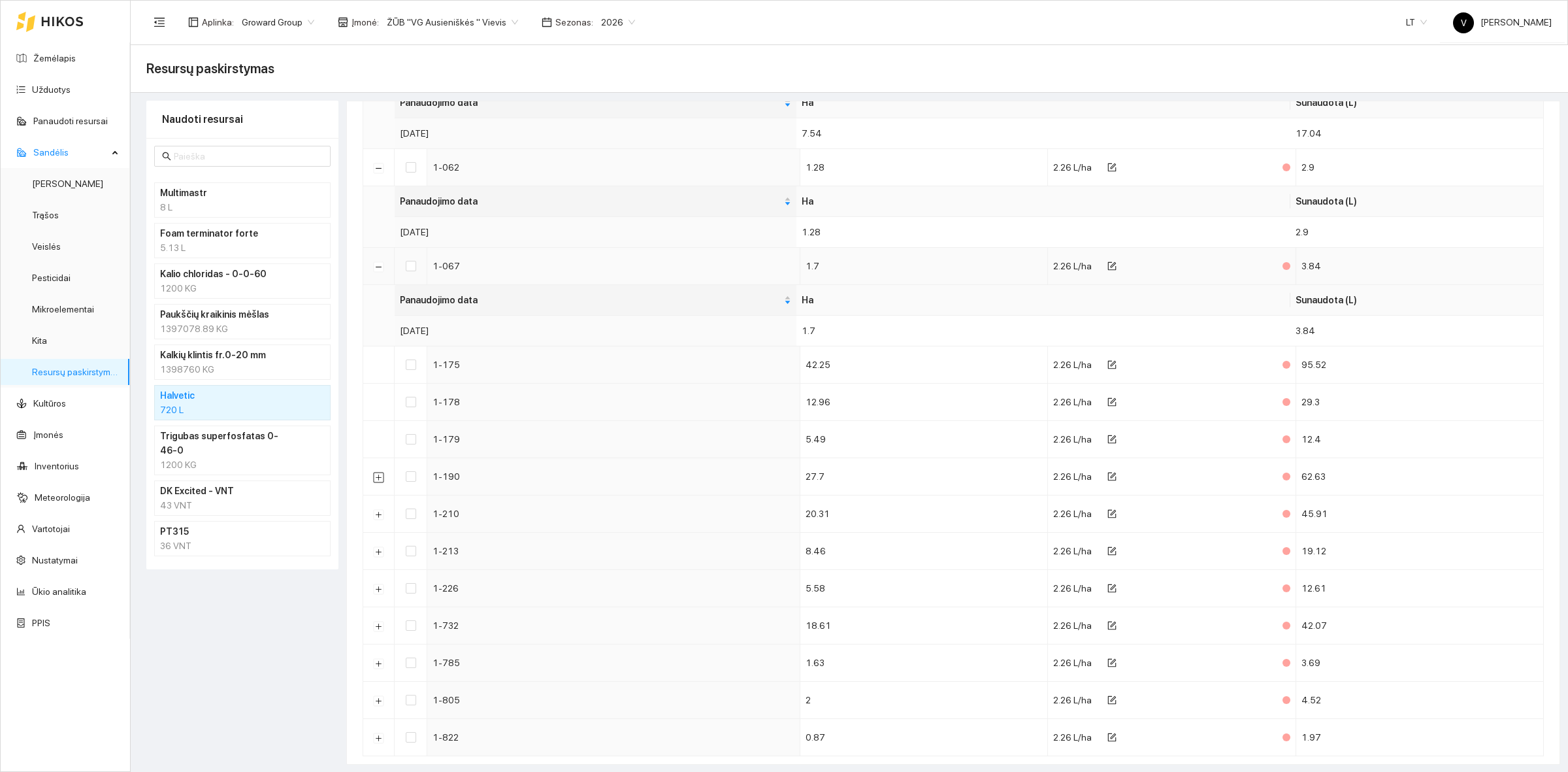
scroll to position [219, 0]
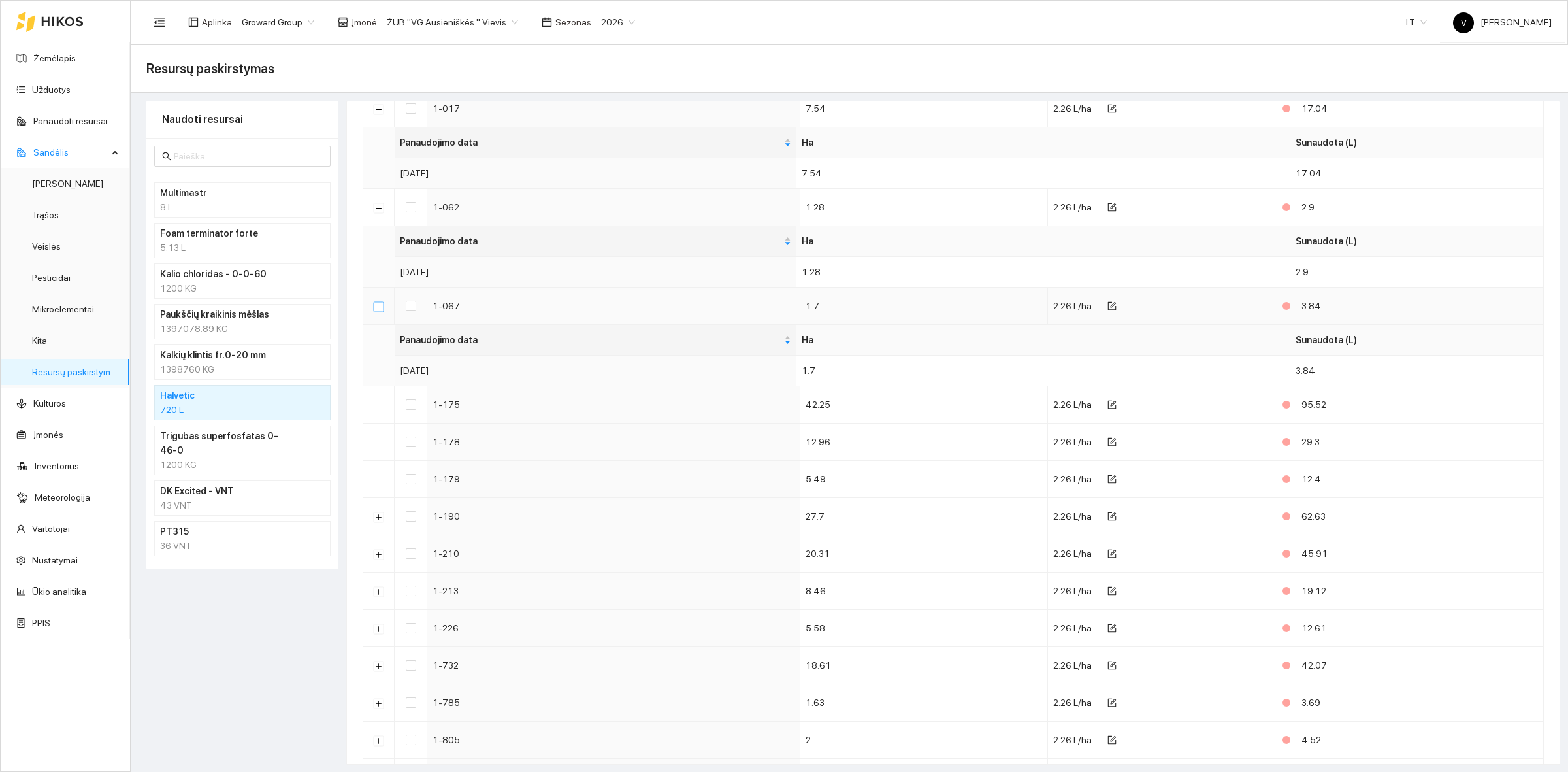
click at [378, 311] on button "Suskleisti" at bounding box center [379, 306] width 11 height 11
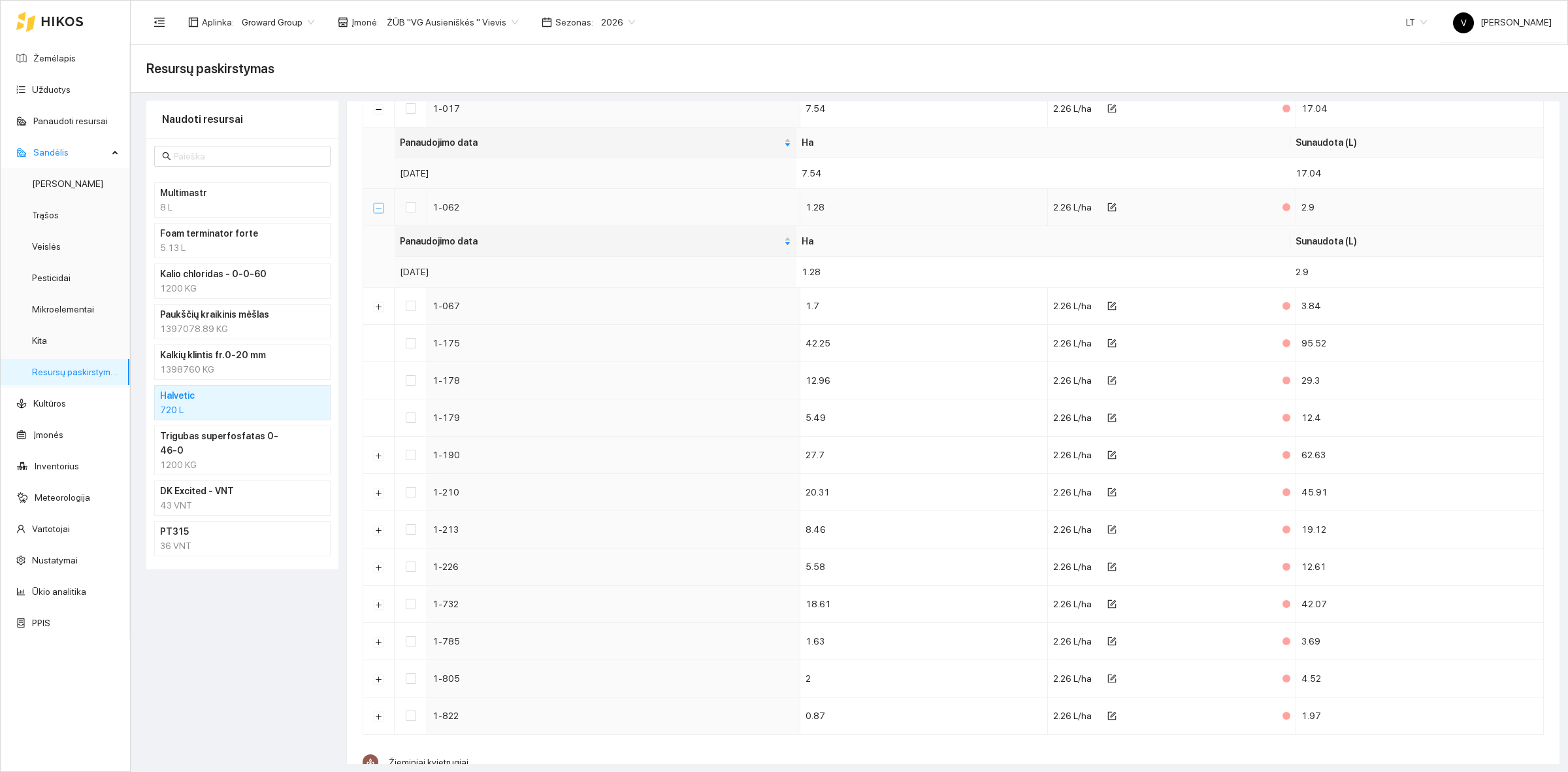
click at [378, 212] on button "Suskleisti" at bounding box center [379, 208] width 11 height 11
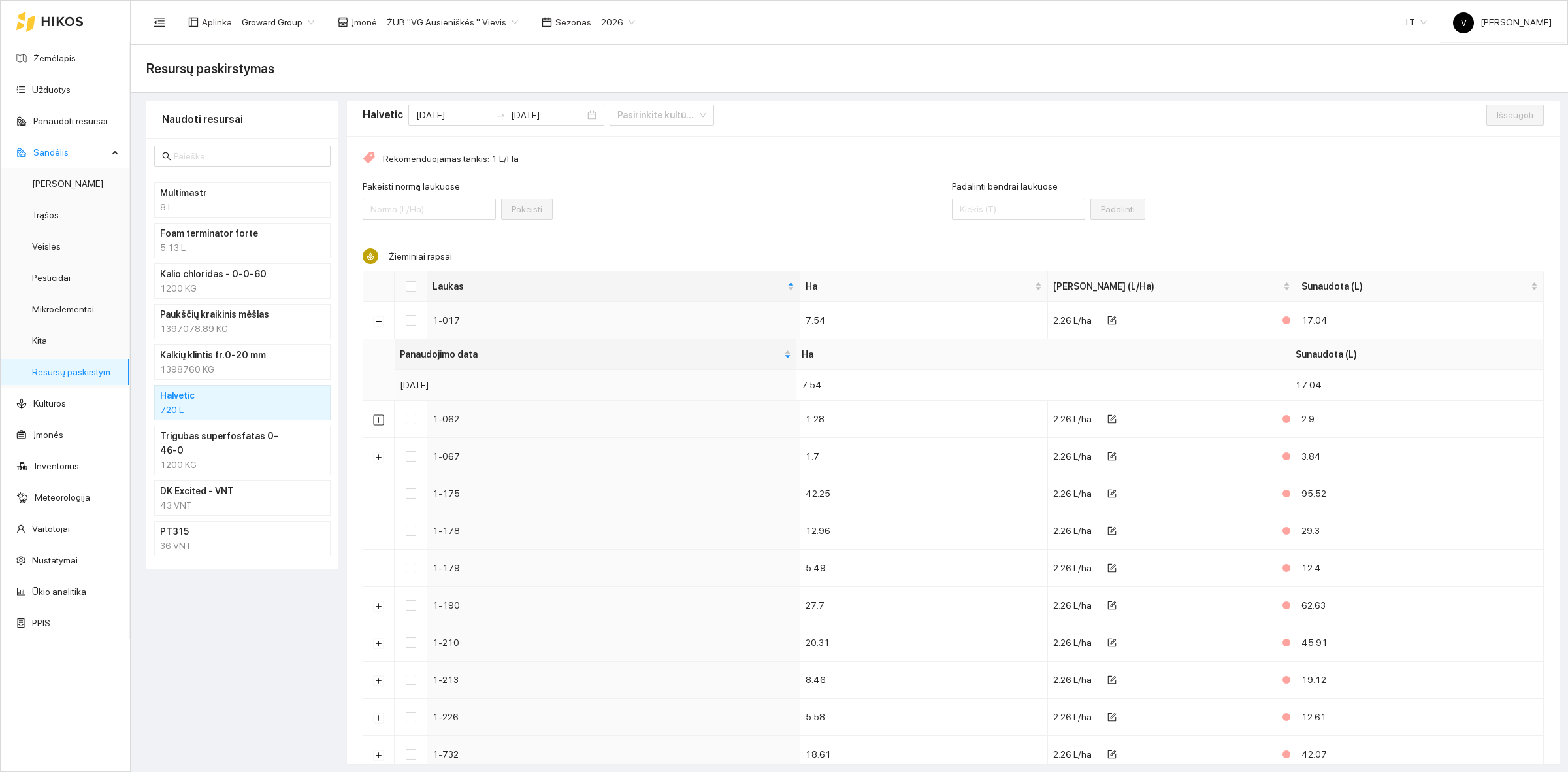
scroll to position [0, 0]
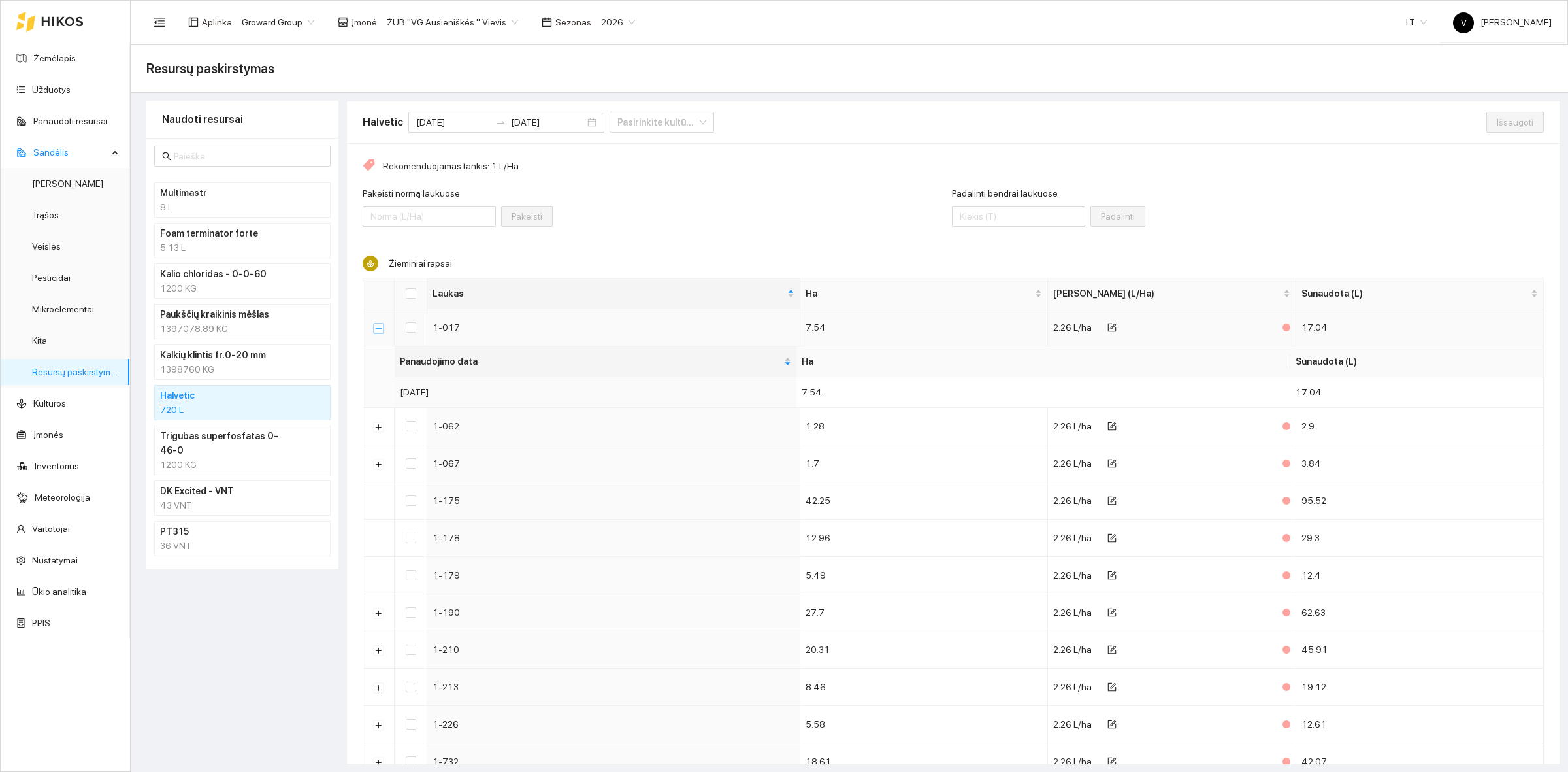
click at [380, 329] on button "Suskleisti" at bounding box center [379, 328] width 11 height 11
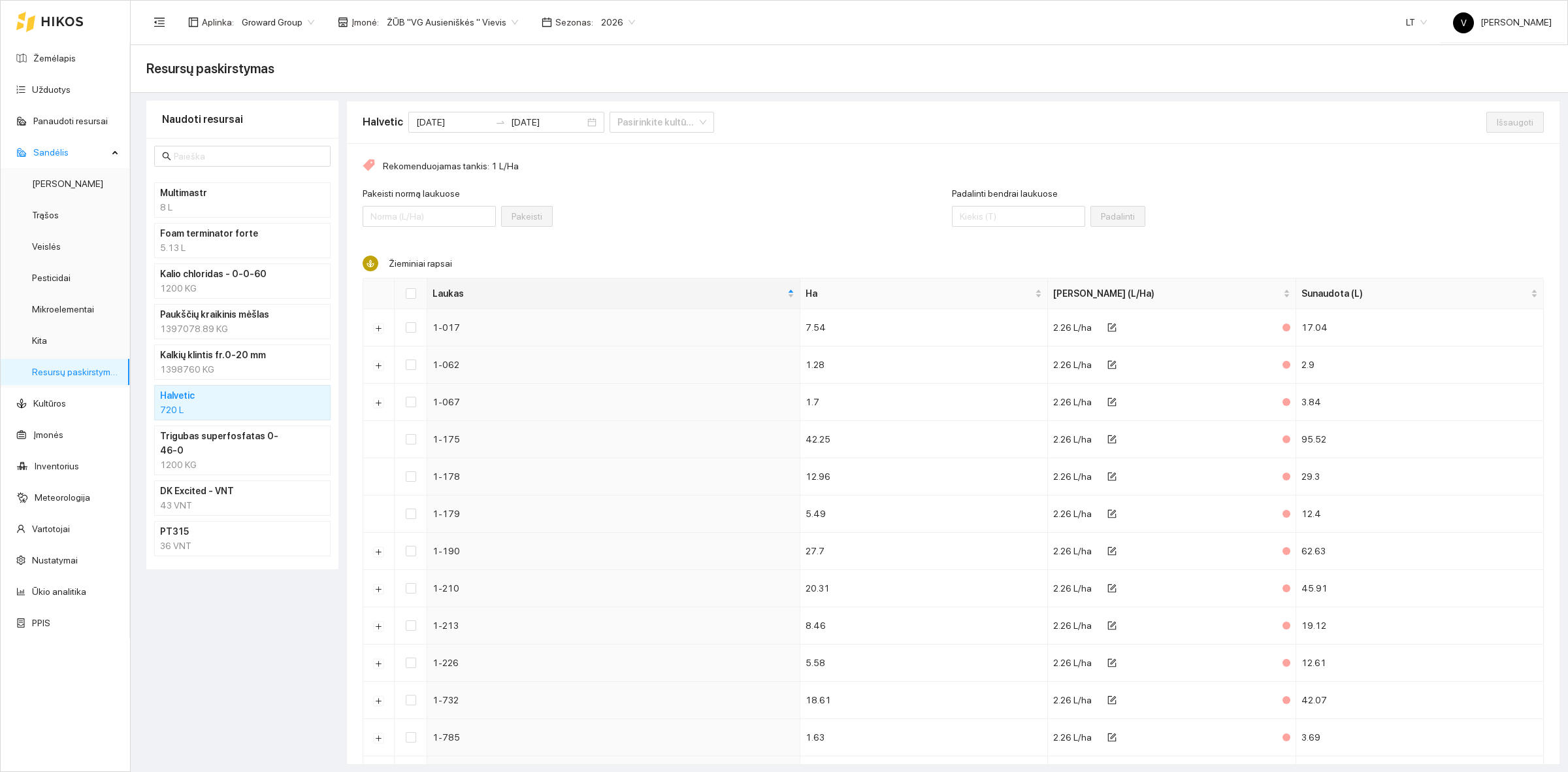
click at [505, 253] on div "Rekomenduojamas tankis: 1 L/Ha Pakeisti normą laukuose Pakeisti Padalinti bendr…" at bounding box center [953, 763] width 1213 height 1240
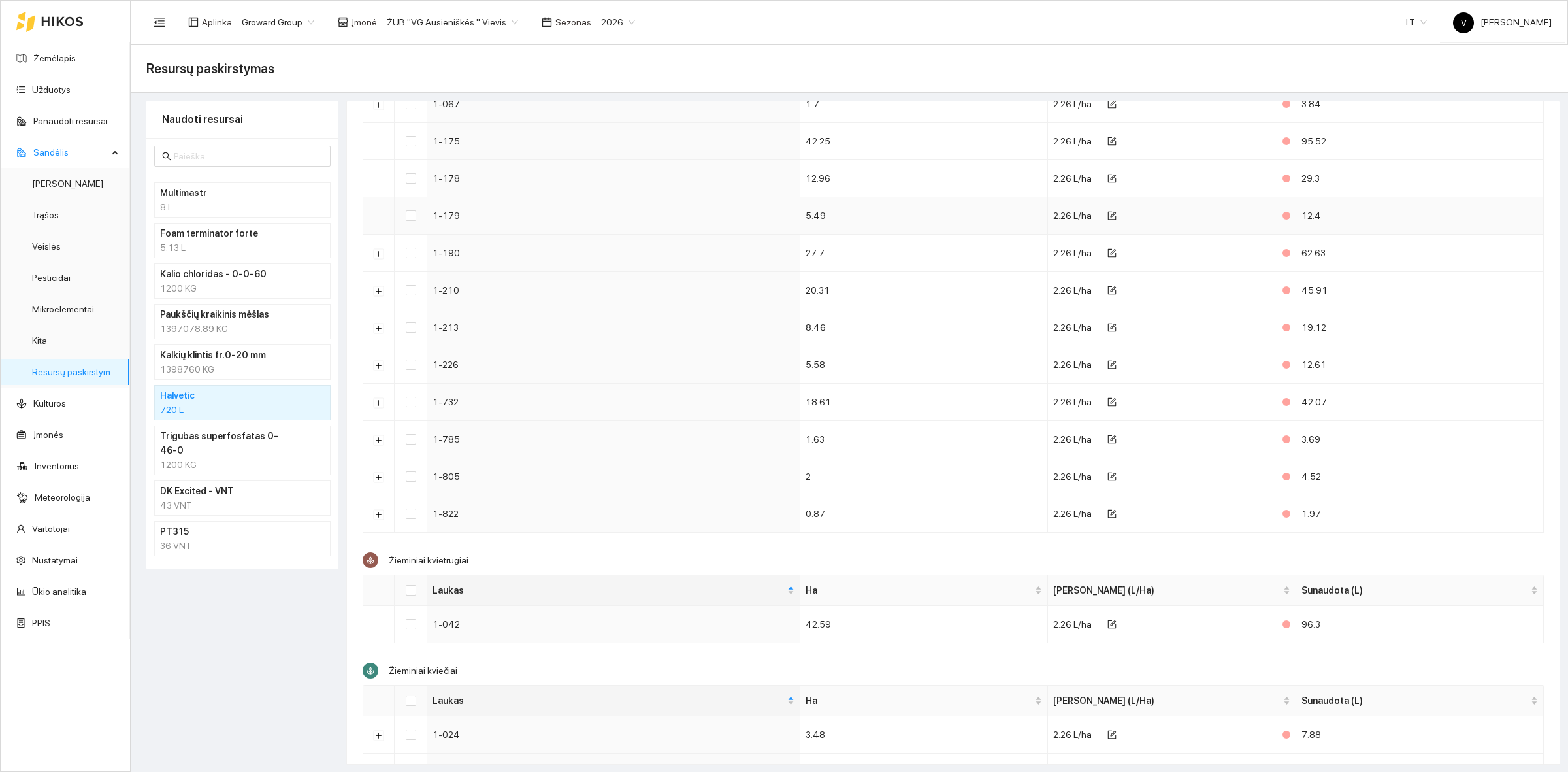
scroll to position [327, 0]
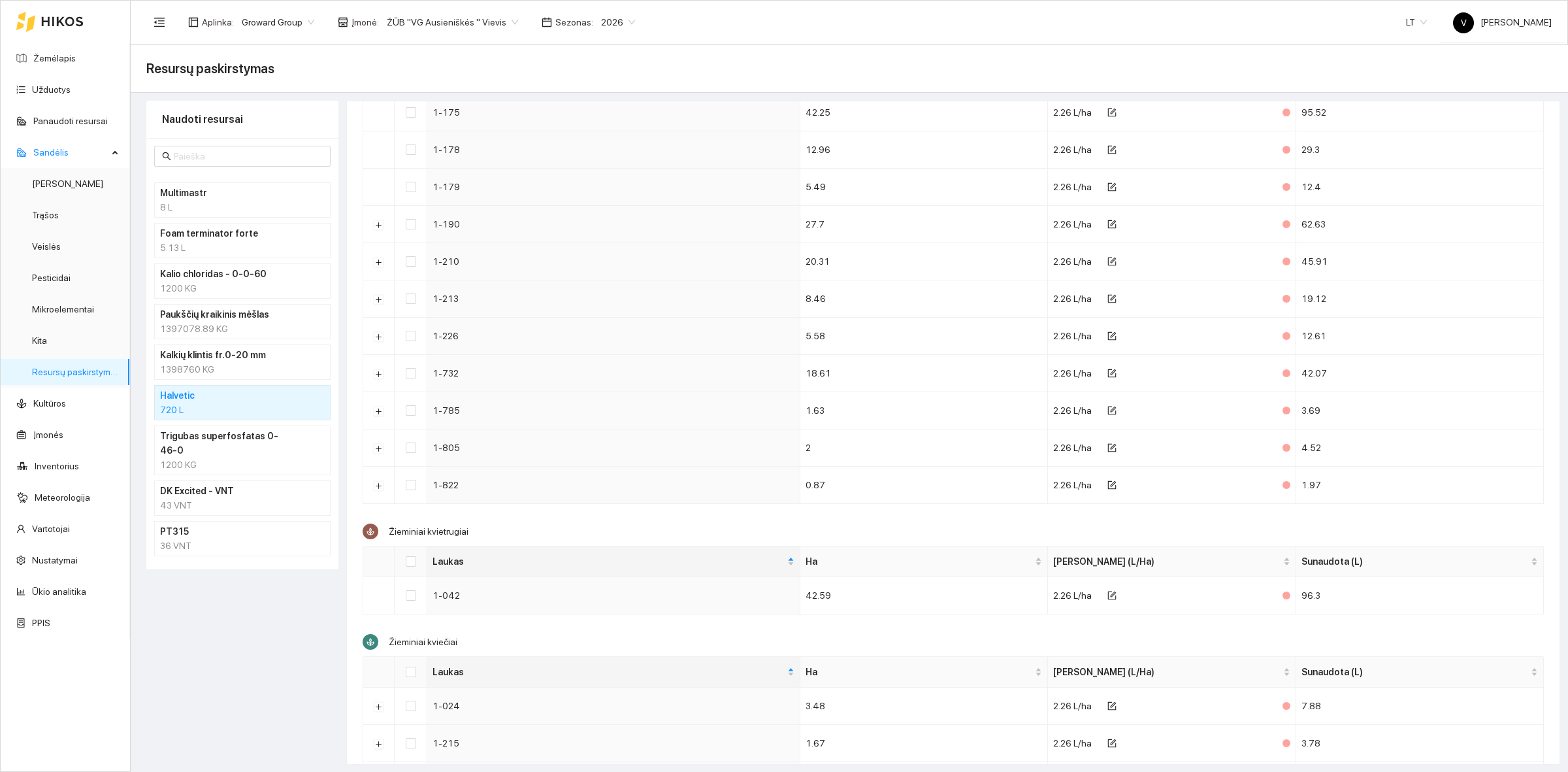
click at [505, 532] on div "Žieminiai kvietrugiai Laukas Ha Norma (L/Ha) Sunaudota (L) 1-042 42.59 2.26 L/h…" at bounding box center [953, 569] width 1182 height 91
drag, startPoint x: 482, startPoint y: 535, endPoint x: 390, endPoint y: 529, distance: 92.2
click at [390, 529] on div "Žieminiai kvietrugiai Laukas Ha Norma (L/Ha) Sunaudota (L) 1-042 42.59 2.26 L/h…" at bounding box center [953, 569] width 1182 height 91
click at [618, 522] on div "Rekomenduojamas tankis: 1 L/Ha Pakeisti normą laukuose Pakeisti Padalinti bendr…" at bounding box center [953, 436] width 1213 height 1240
drag, startPoint x: 488, startPoint y: 532, endPoint x: 392, endPoint y: 538, distance: 96.2
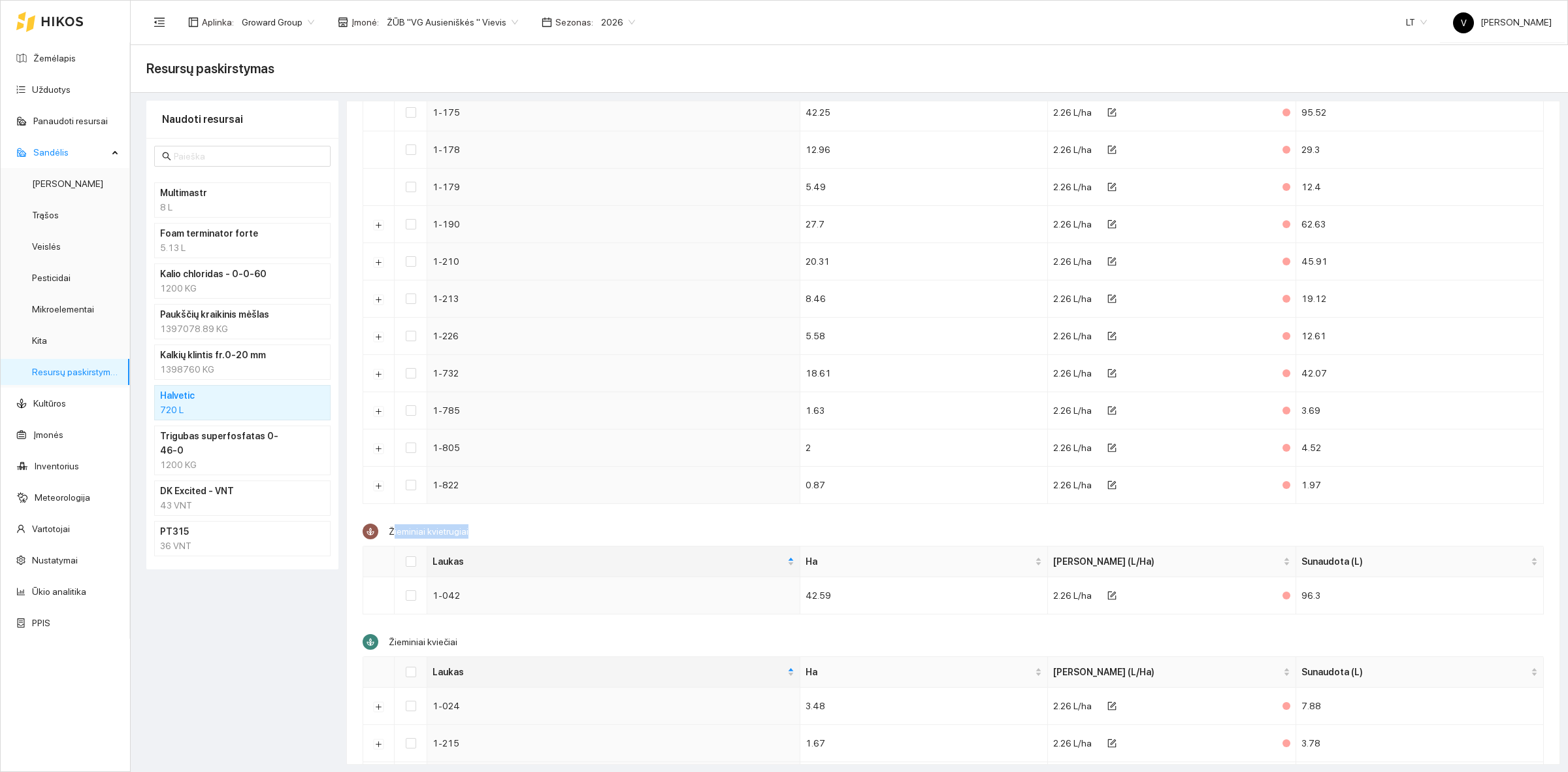
click at [392, 538] on div "Žieminiai kvietrugiai Laukas Ha Norma (L/Ha) Sunaudota (L) 1-042 42.59 2.26 L/h…" at bounding box center [953, 569] width 1182 height 91
click at [547, 539] on div "Spustelėkite norėdami rūšiuoti mažėjančia tvarka" at bounding box center [609, 528] width 163 height 36
click at [544, 533] on div "Spustelėkite, kad atšauktumėte rūšiavimą" at bounding box center [609, 528] width 163 height 36
click at [481, 515] on div "Rekomenduojamas tankis: 1 L/Ha Pakeisti normą laukuose Pakeisti Padalinti bendr…" at bounding box center [953, 436] width 1213 height 1240
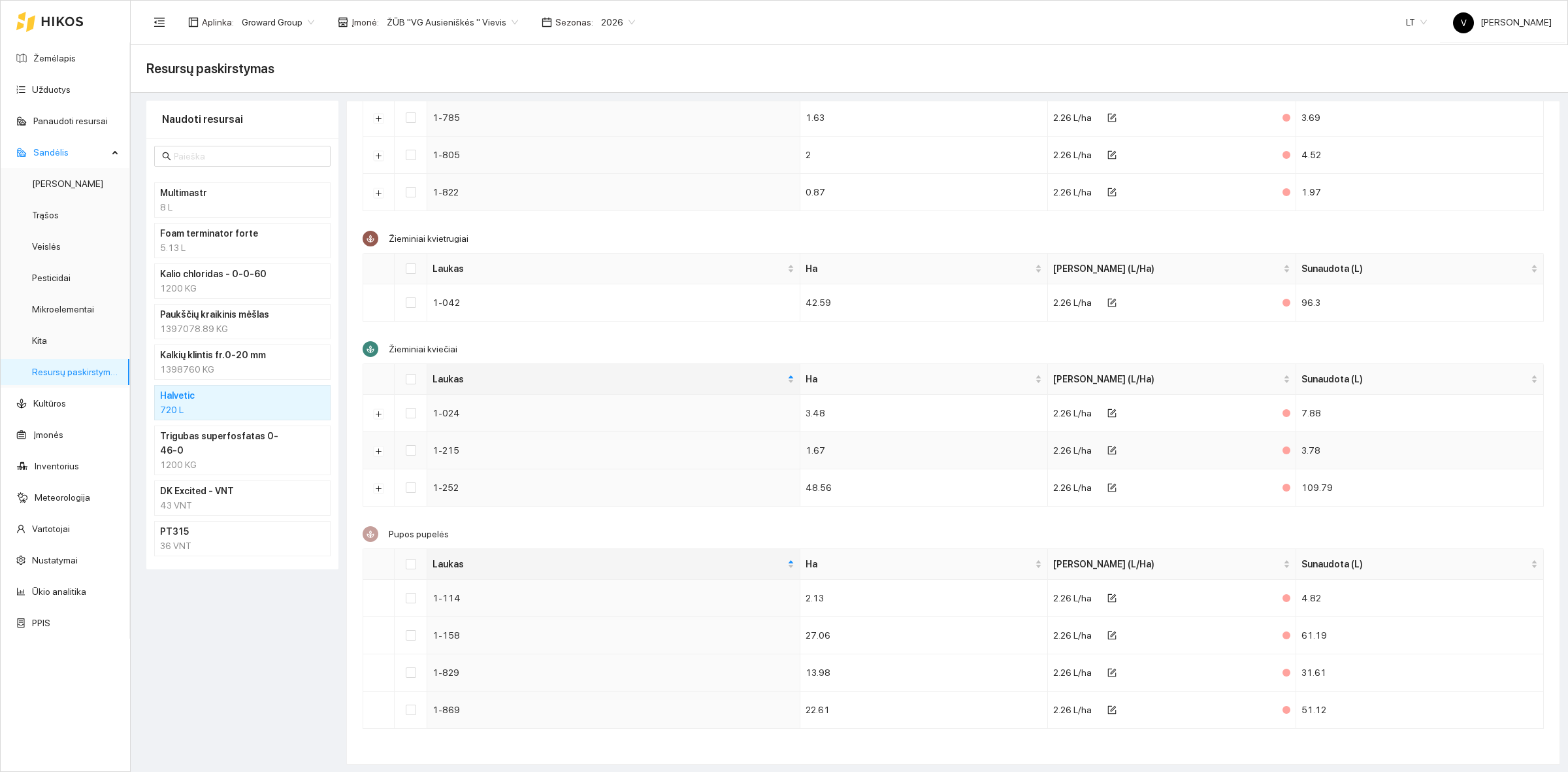
scroll to position [1, 0]
click at [469, 529] on div "Pupos pupelės Laukas Ha Norma (L/Ha) Sunaudota (L) 1-114 2.13 2.26 L/ha 4.82 1-…" at bounding box center [953, 627] width 1182 height 203
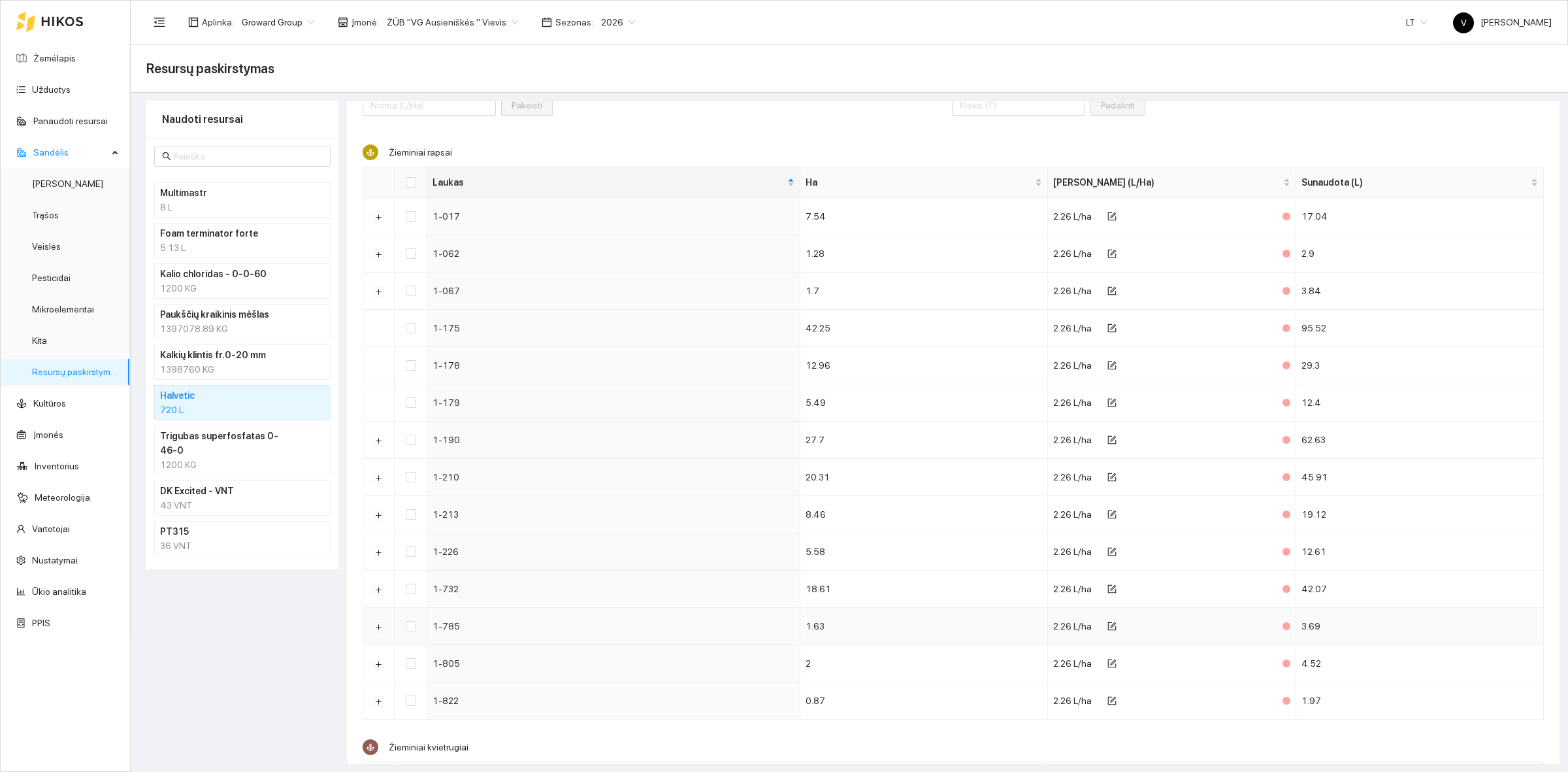
scroll to position [0, 0]
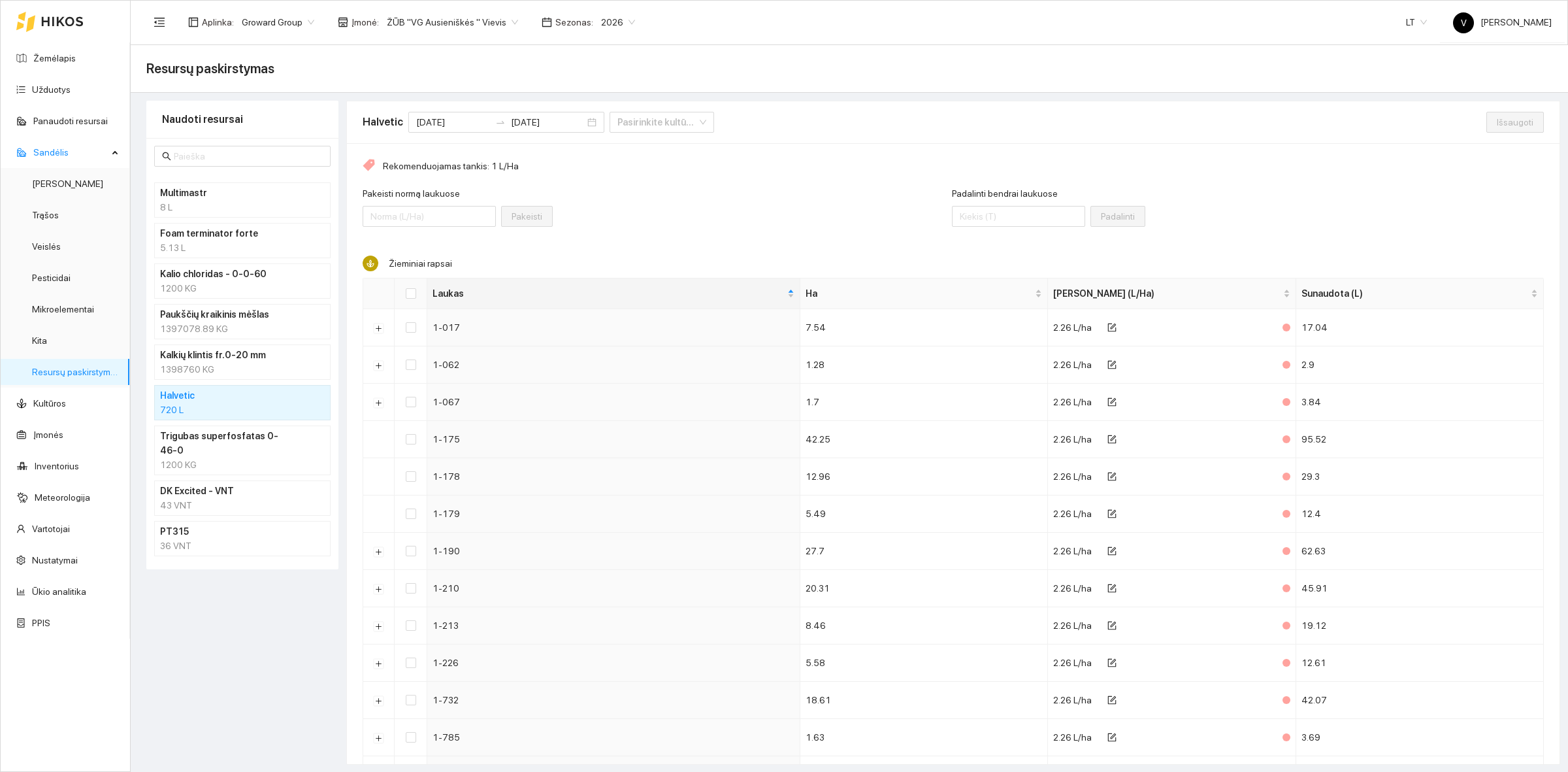
click at [226, 407] on div "720 L" at bounding box center [243, 409] width 165 height 14
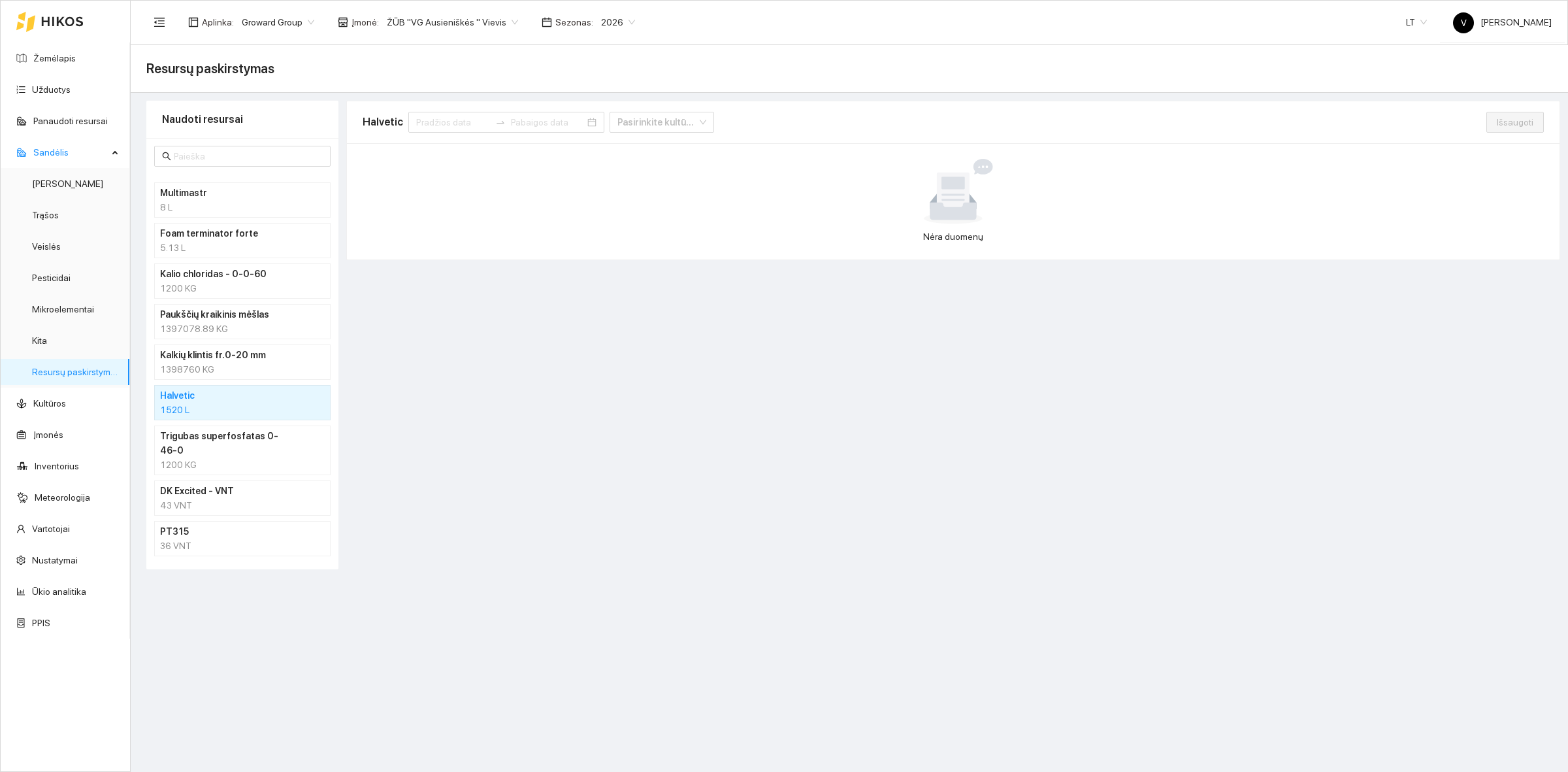
click at [200, 404] on div "1520 L" at bounding box center [243, 409] width 165 height 14
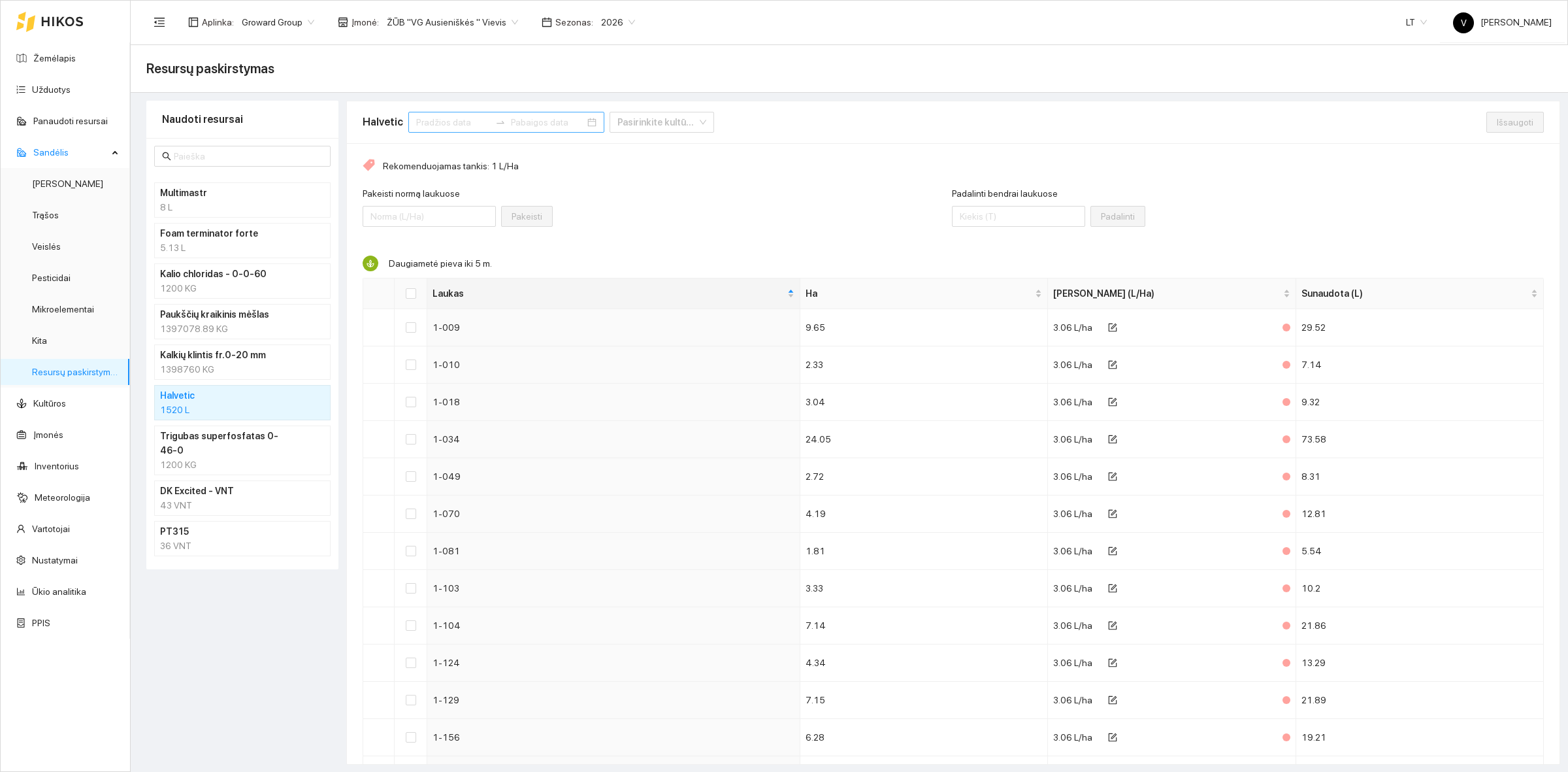
click at [432, 121] on input at bounding box center [454, 122] width 74 height 14
type input "2025-07-30"
type input "2025-08-01"
click at [522, 201] on div "1" at bounding box center [519, 203] width 16 height 16
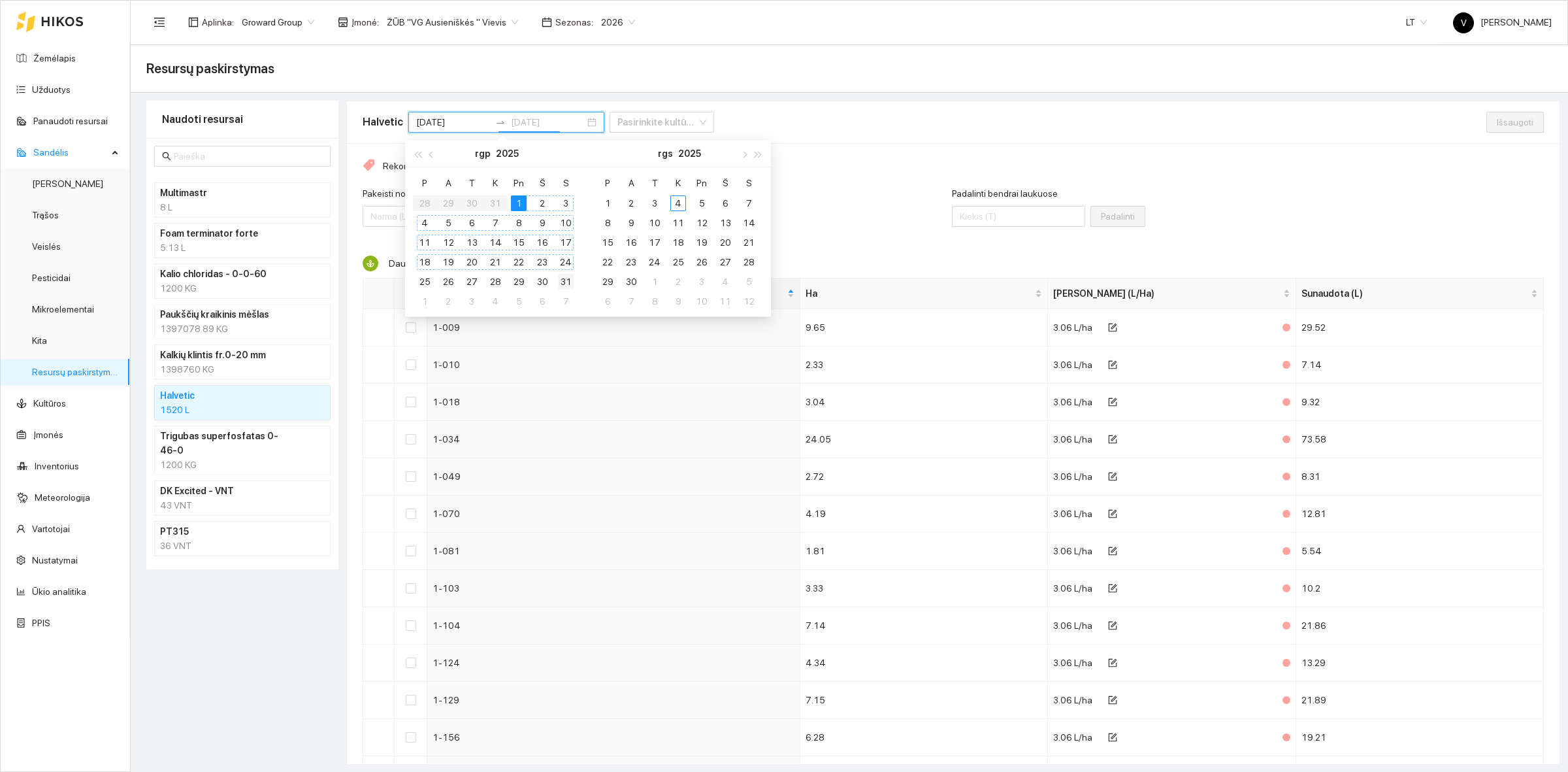
type input "2025-08-31"
click at [564, 274] on div "31" at bounding box center [566, 281] width 16 height 16
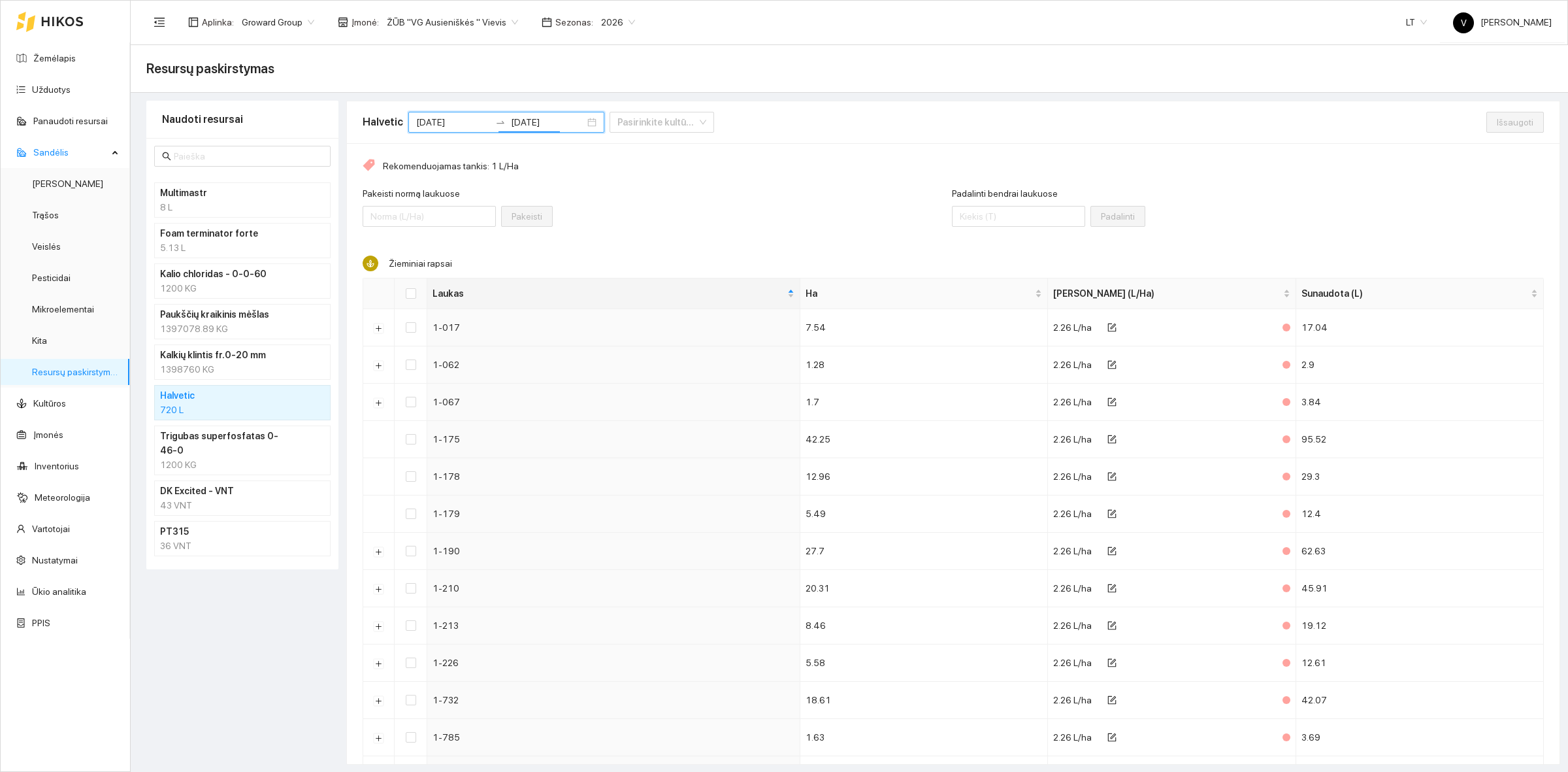
click at [572, 250] on div "Rekomenduojamas tankis: 1 L/Ha Pakeisti normą laukuose Pakeisti Padalinti bendr…" at bounding box center [953, 763] width 1213 height 1240
click at [193, 359] on h4 "Kalkių klintis fr.0-20 mm" at bounding box center [225, 355] width 131 height 14
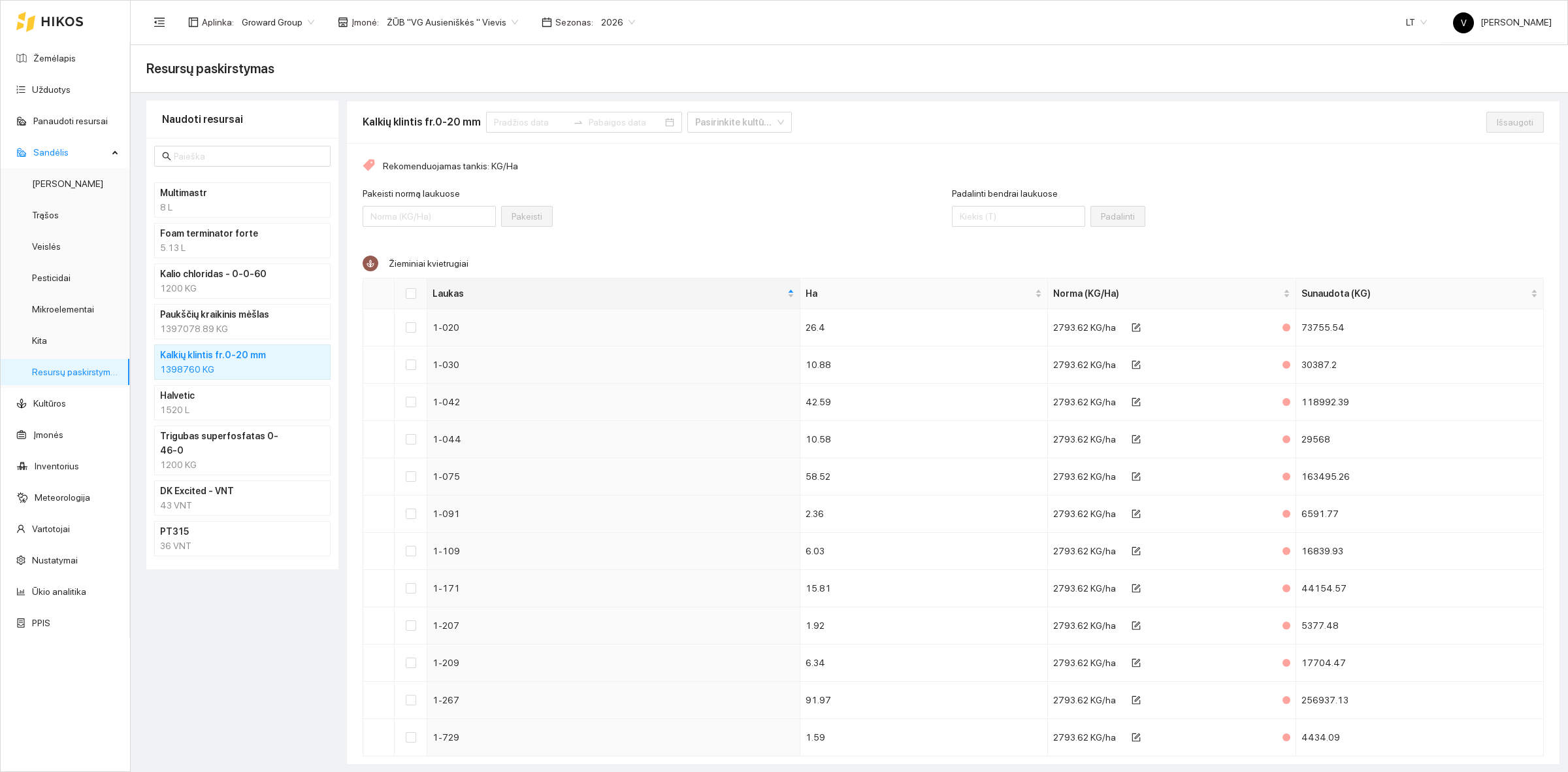
click at [213, 278] on h4 "Kalio chloridas - 0-0-60" at bounding box center [225, 274] width 131 height 14
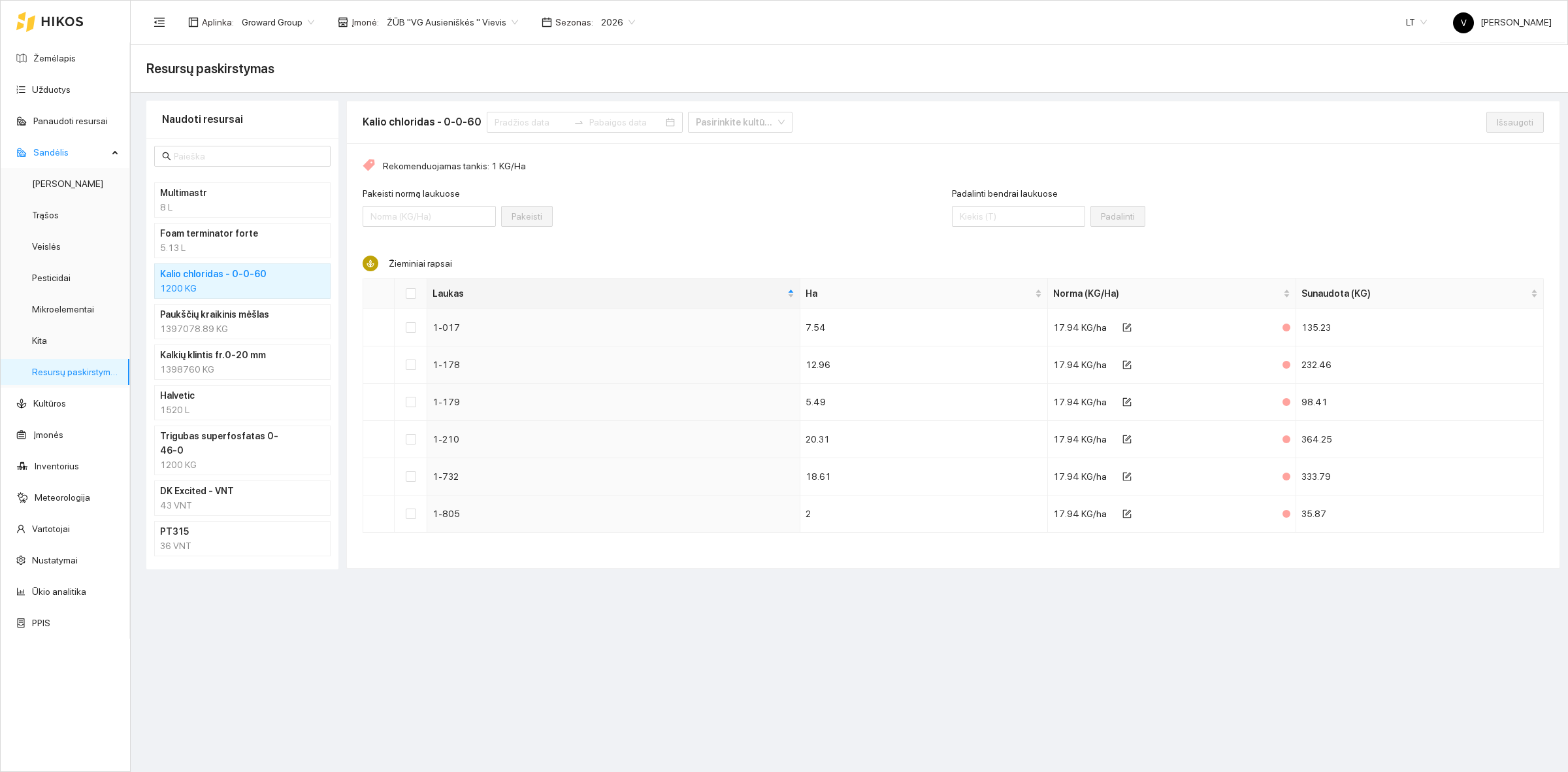
click at [806, 662] on main "Resursų paskirstymas Naudoti resursai Multimastr 8 L Foam terminator forte 5.13…" at bounding box center [849, 408] width 1437 height 727
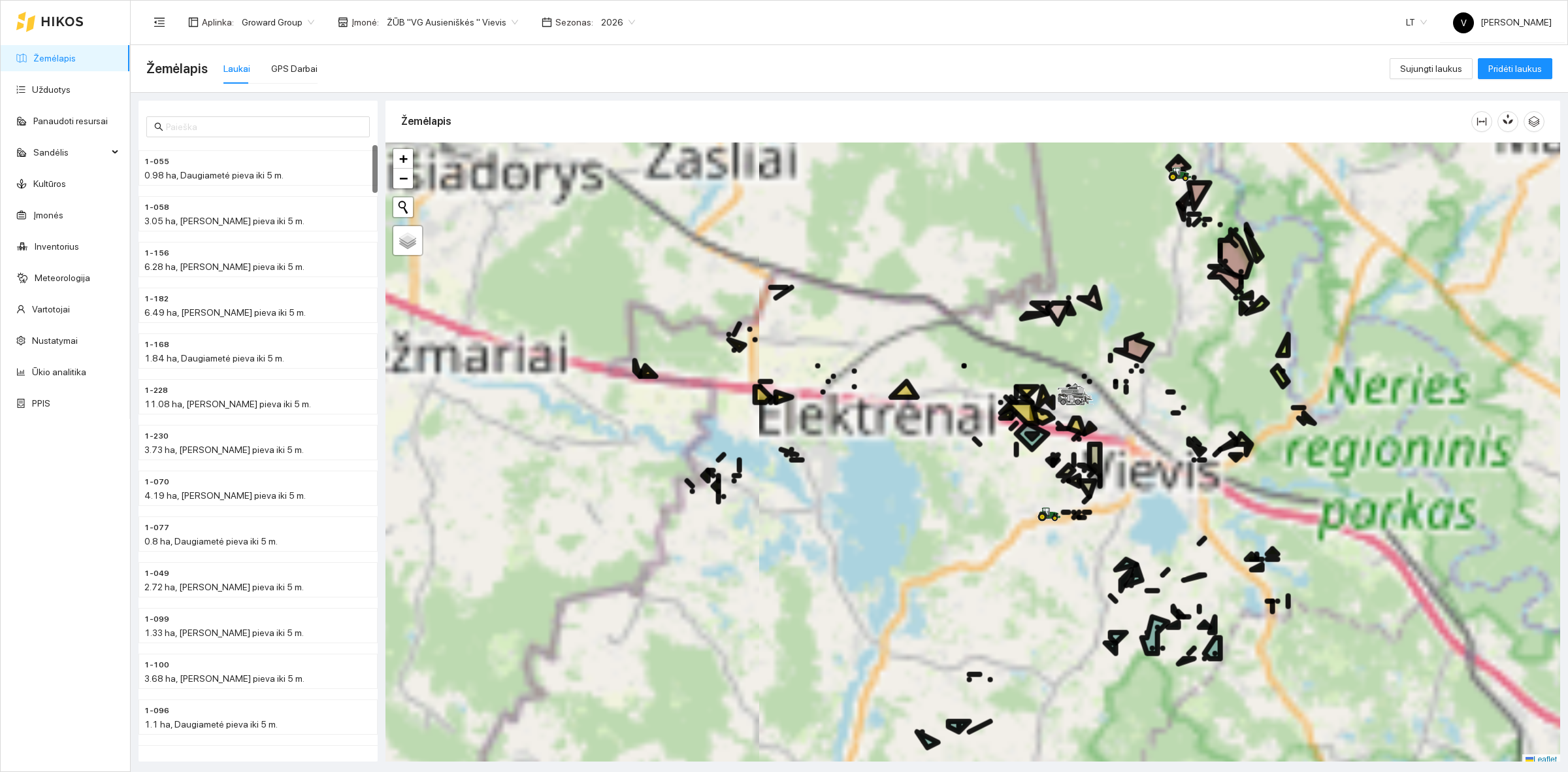
click at [435, 23] on span "ŽŪB "VG Ausieniškės " Vievis" at bounding box center [453, 22] width 132 height 20
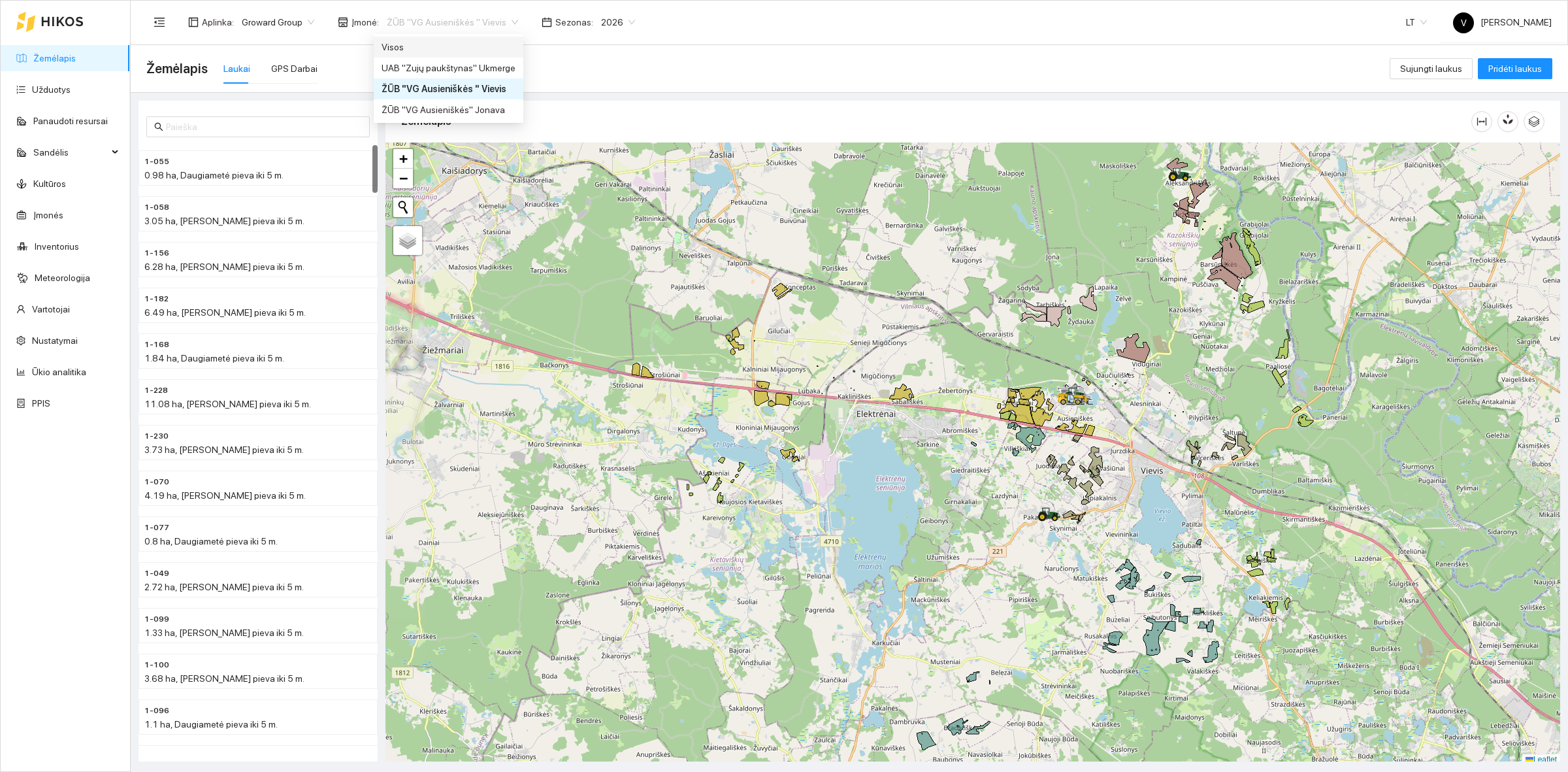
click at [396, 50] on div "Visos" at bounding box center [448, 47] width 134 height 14
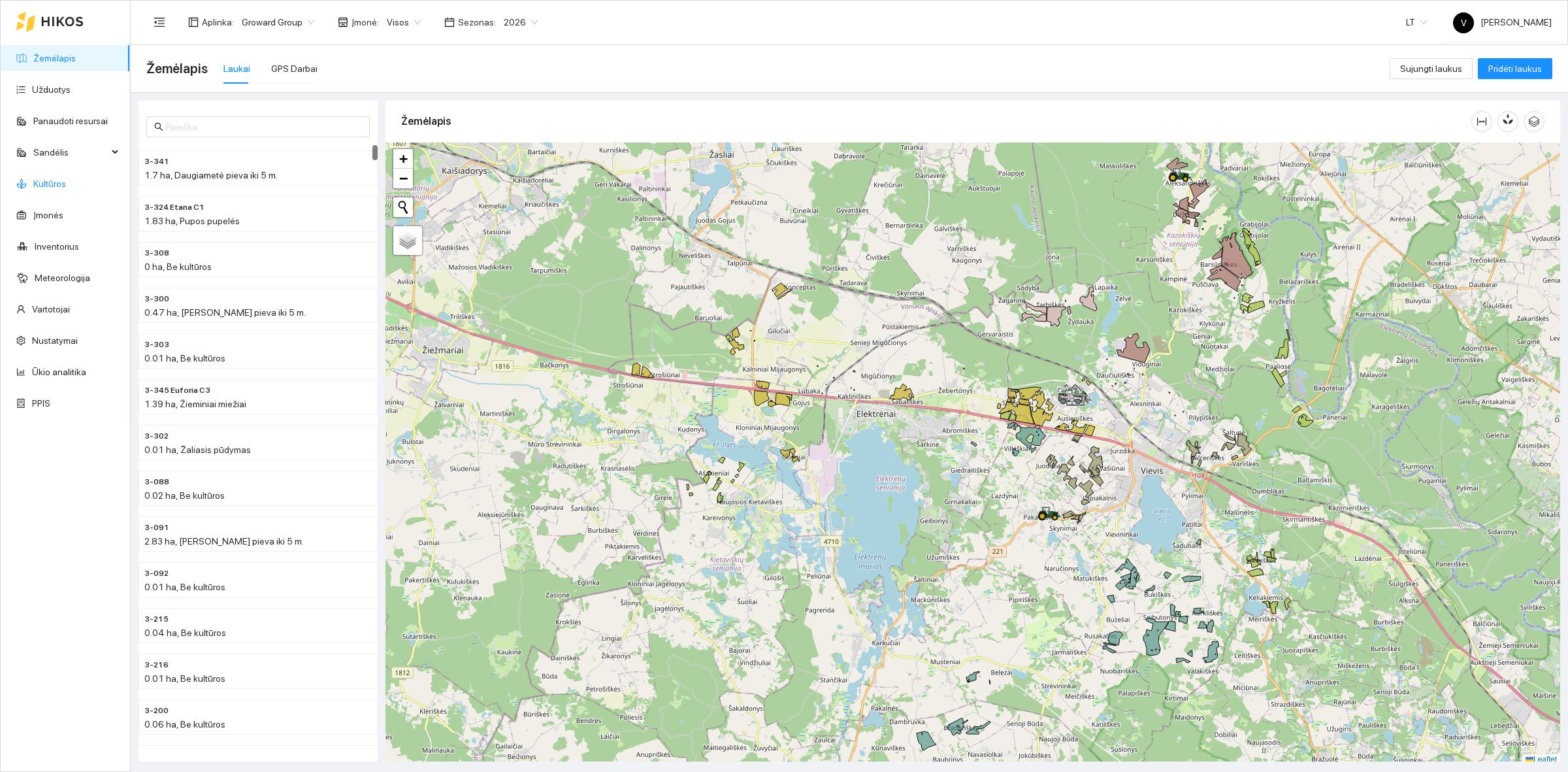
click at [62, 185] on link "Kultūros" at bounding box center [49, 184] width 33 height 11
